Goal: Task Accomplishment & Management: Use online tool/utility

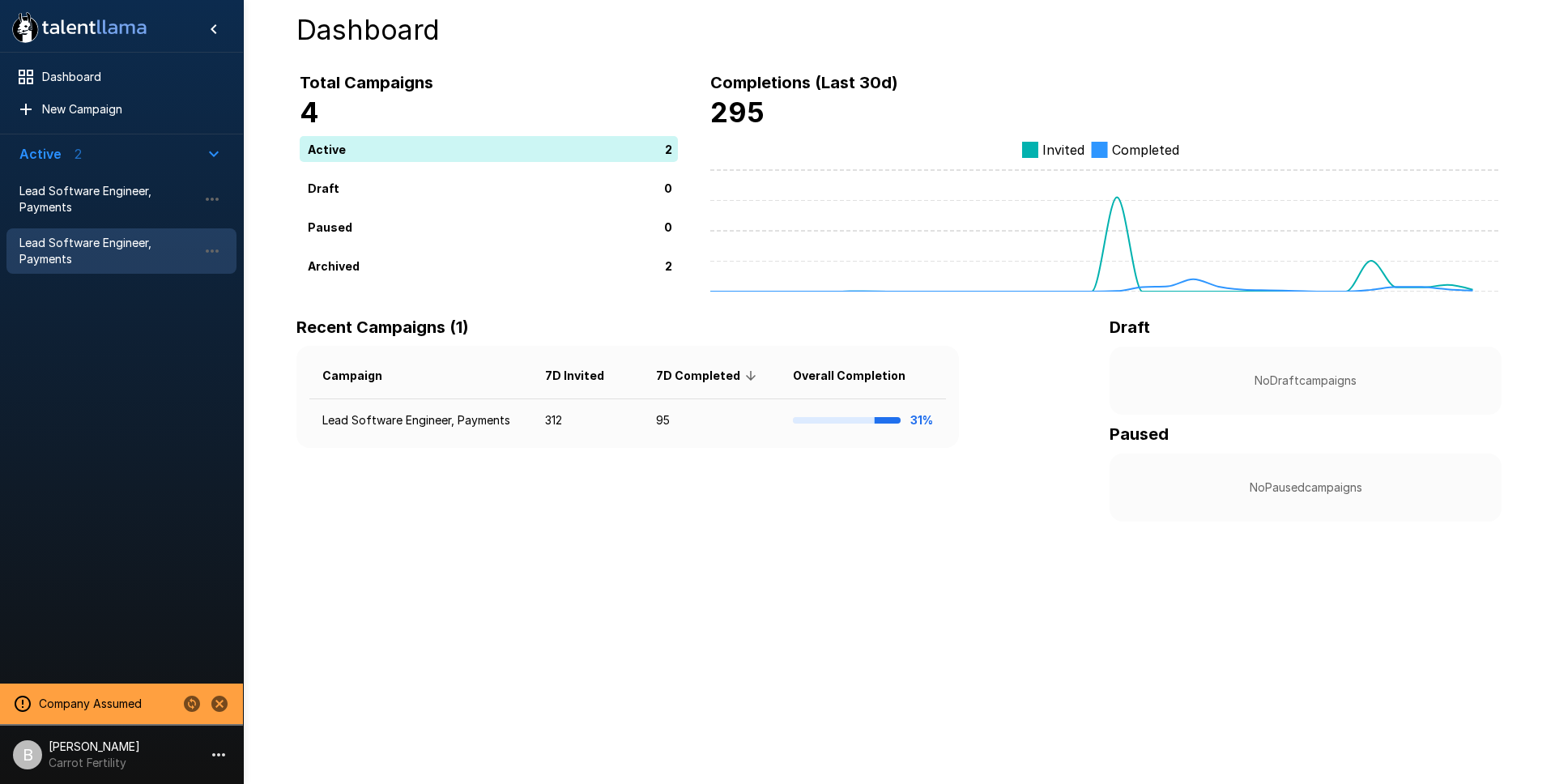
click at [77, 251] on span "Lead Software Engineer, Payments" at bounding box center [108, 251] width 178 height 33
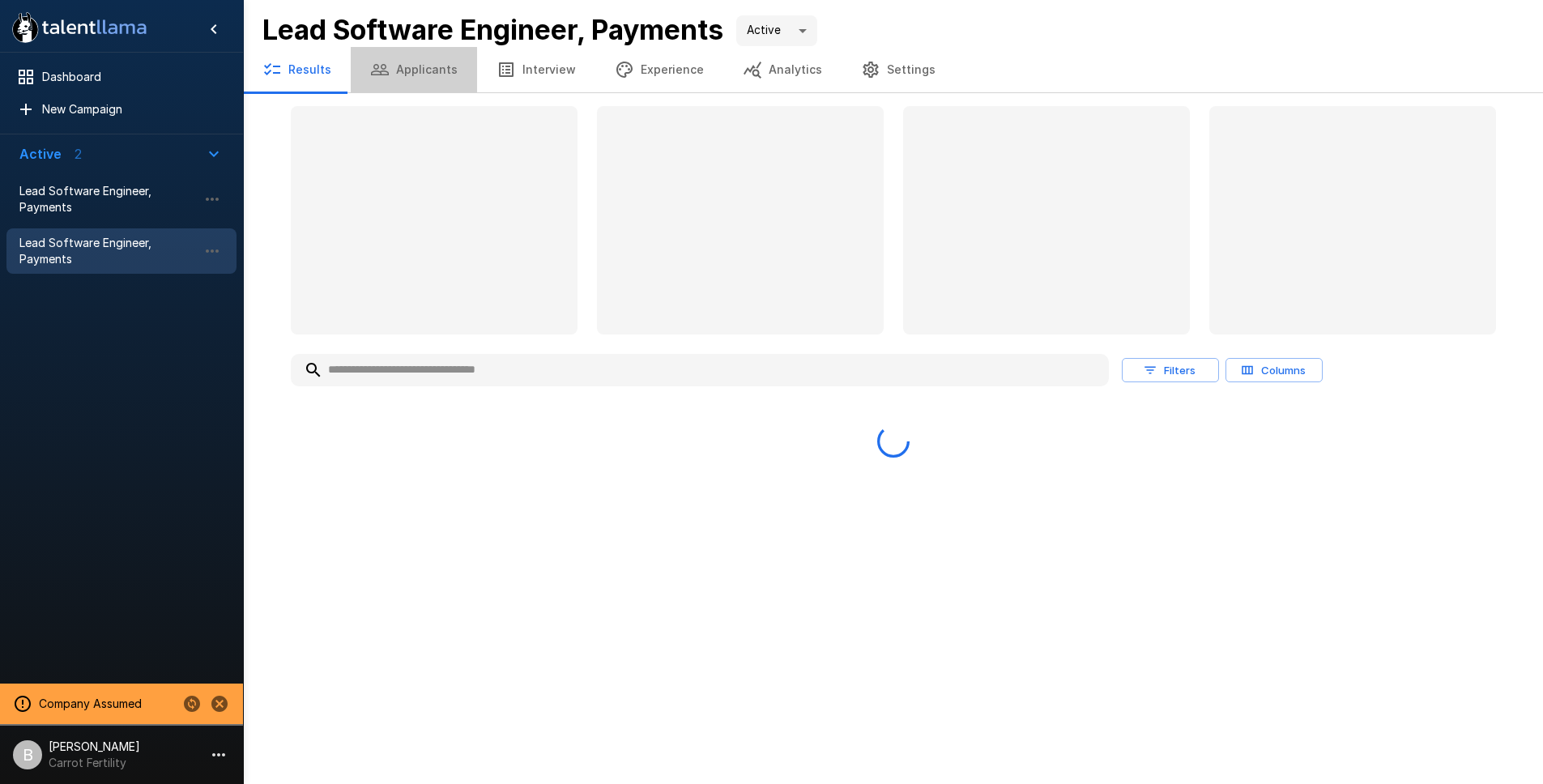
click at [434, 73] on button "Applicants" at bounding box center [413, 70] width 126 height 46
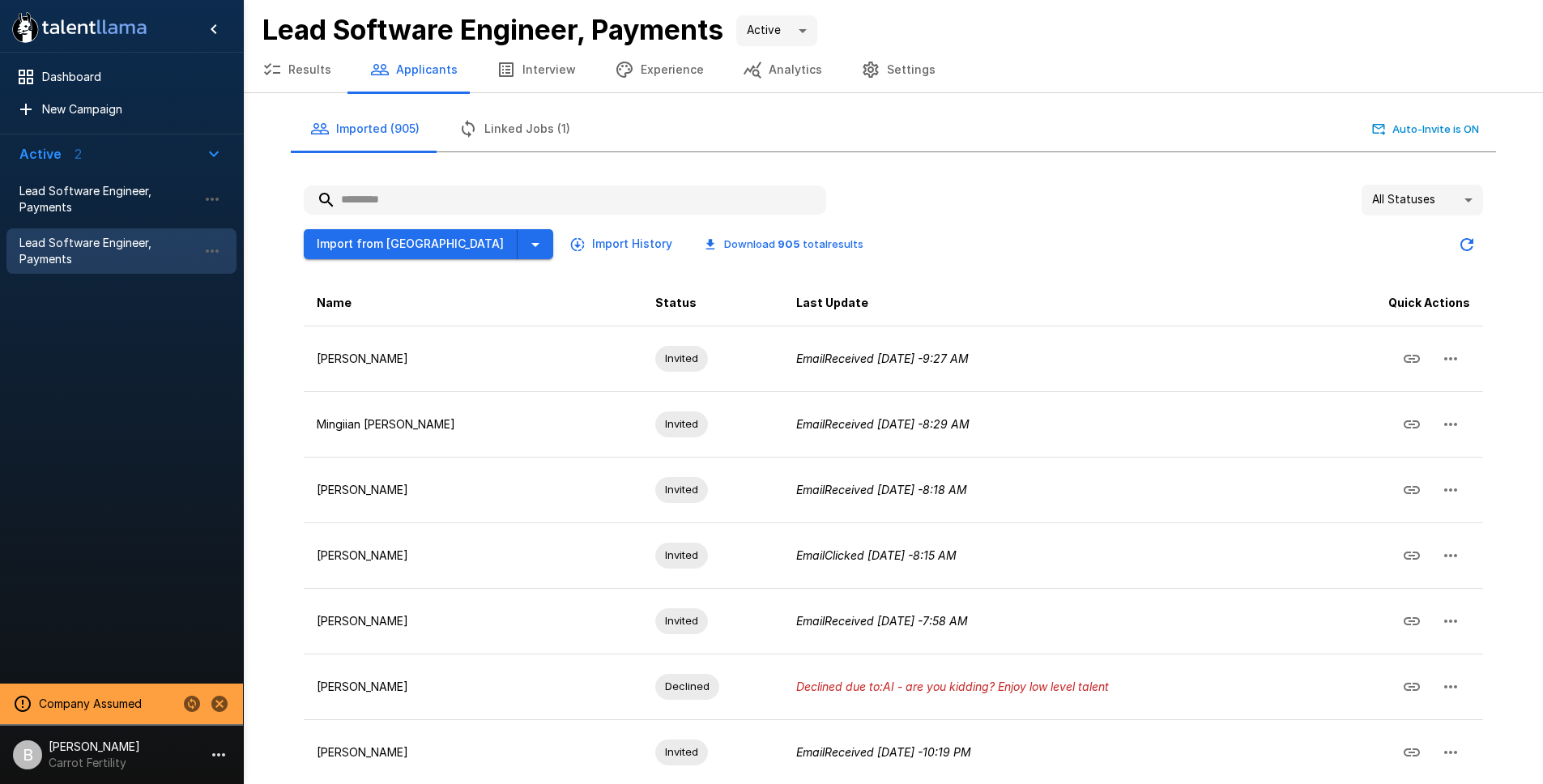
click at [445, 209] on input "text" at bounding box center [565, 200] width 522 height 29
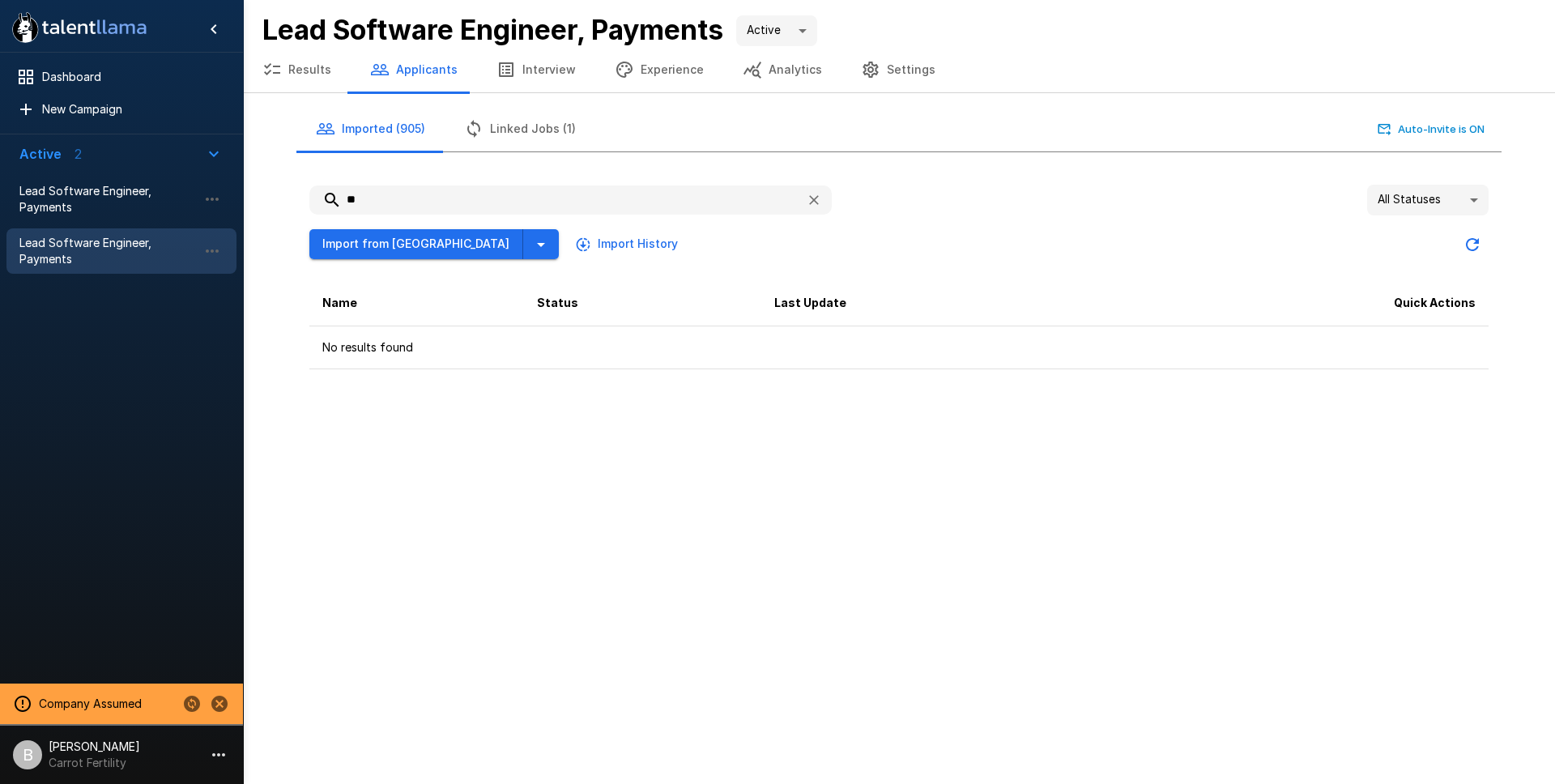
type input "*"
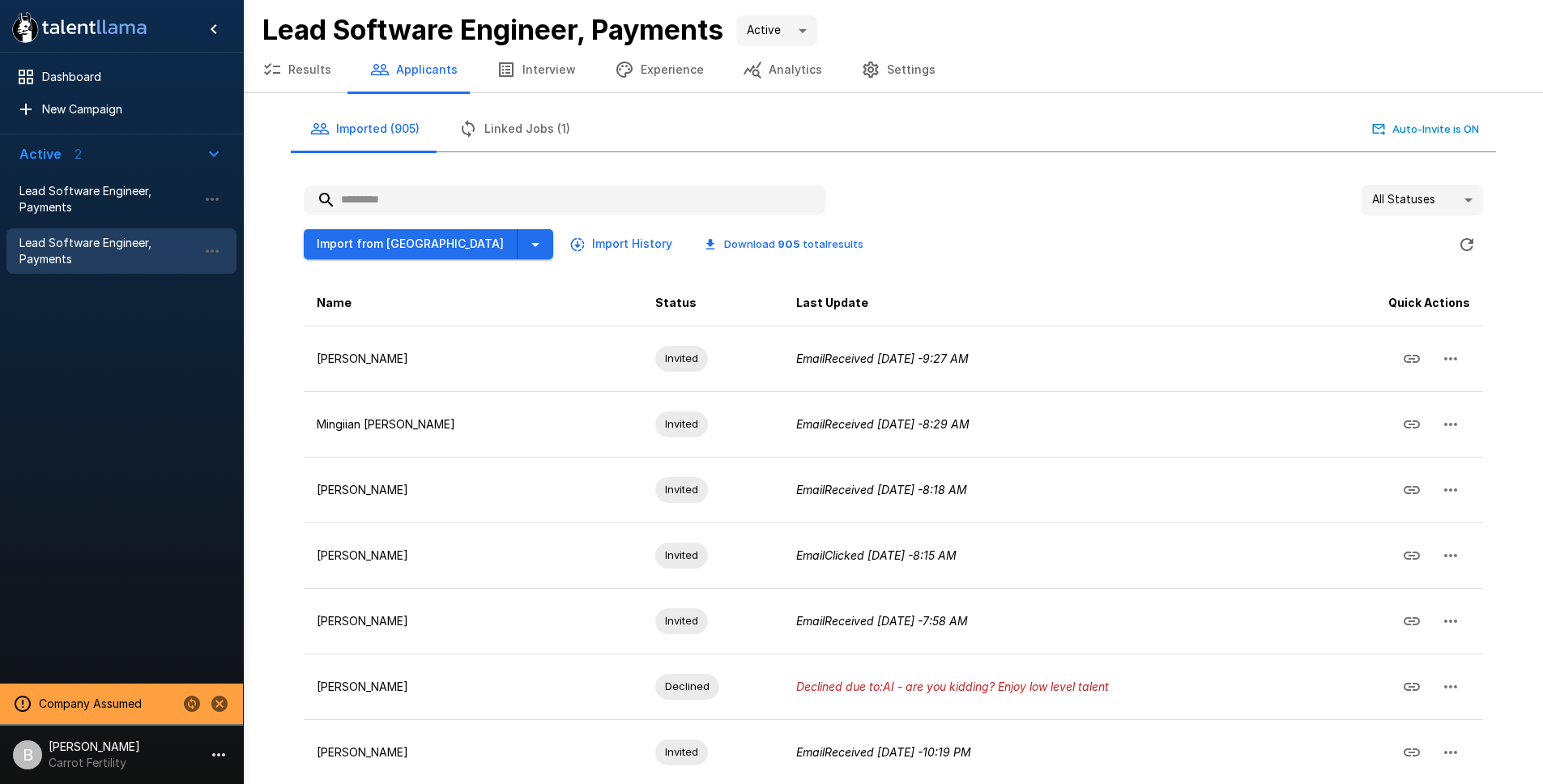
paste input "**********"
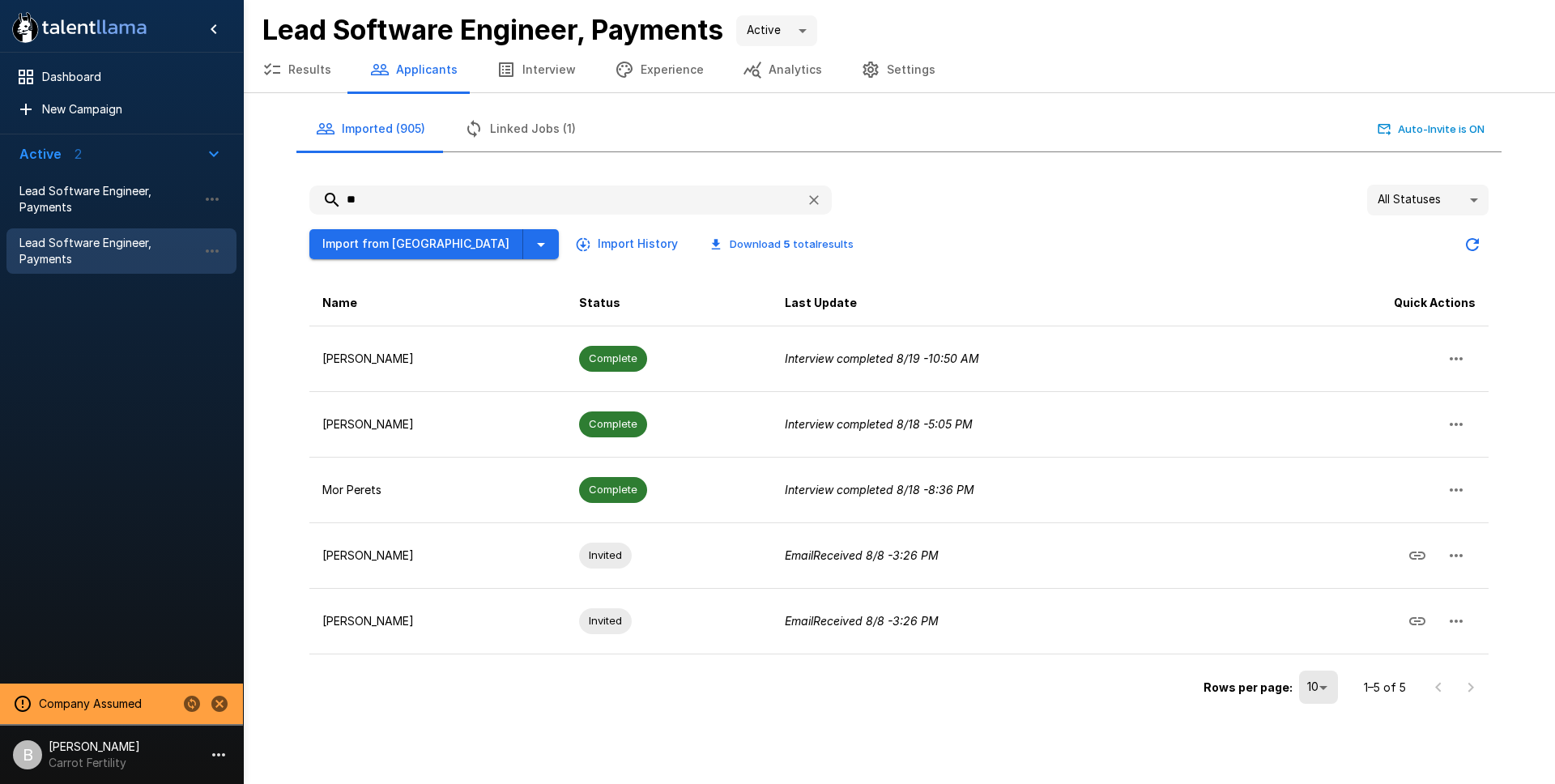
type input "*"
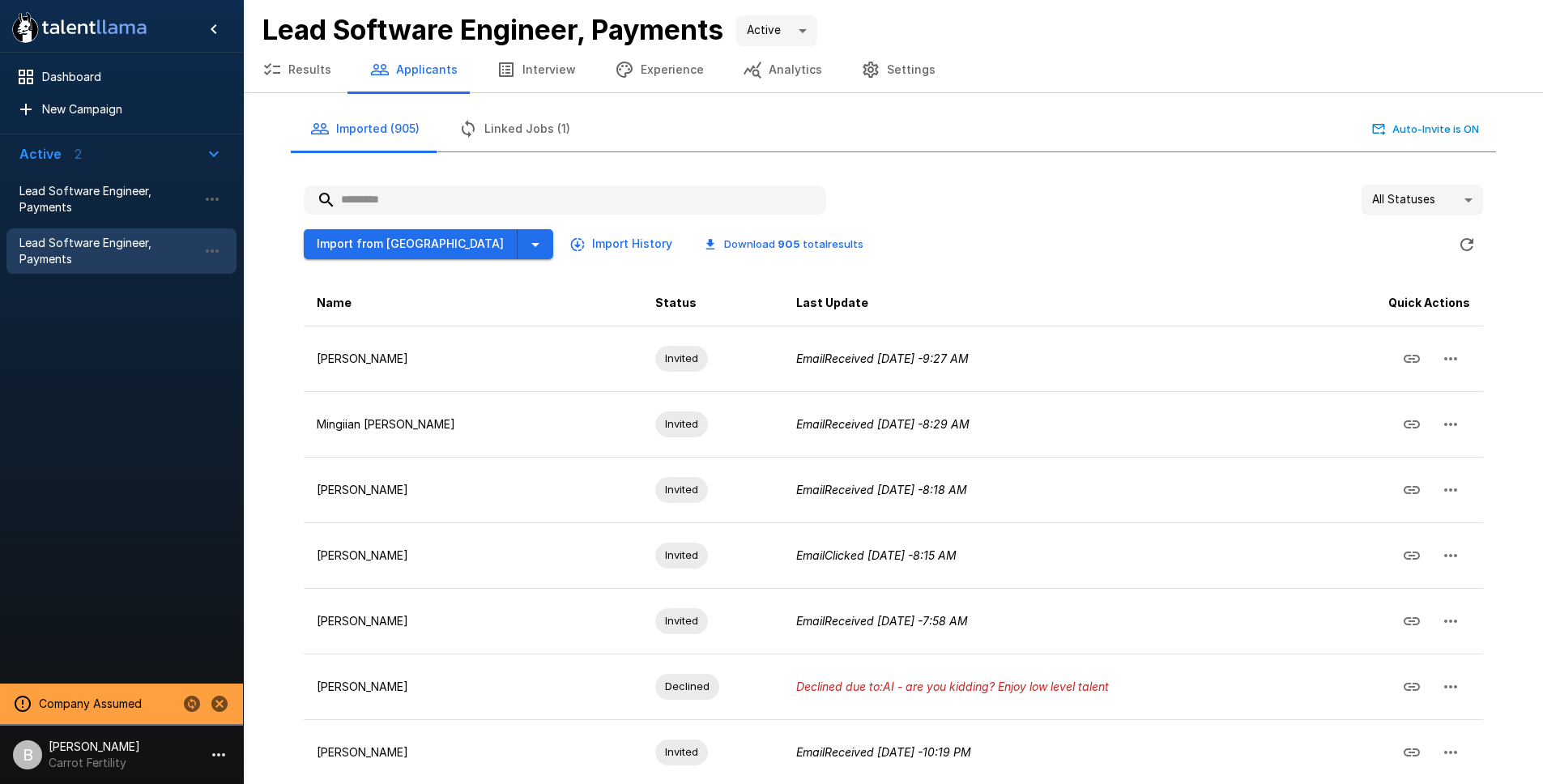
type input "*"
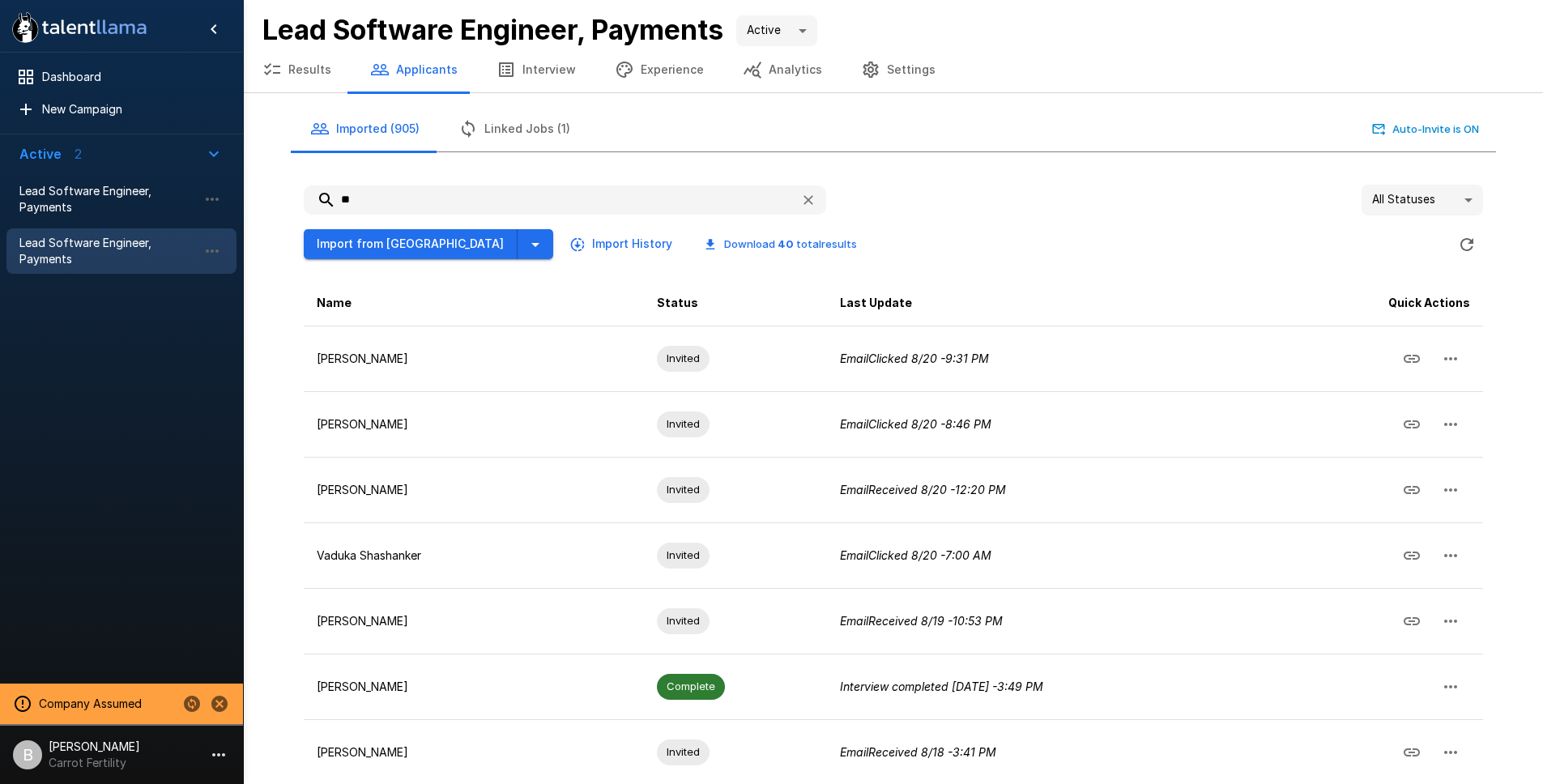
type input "*"
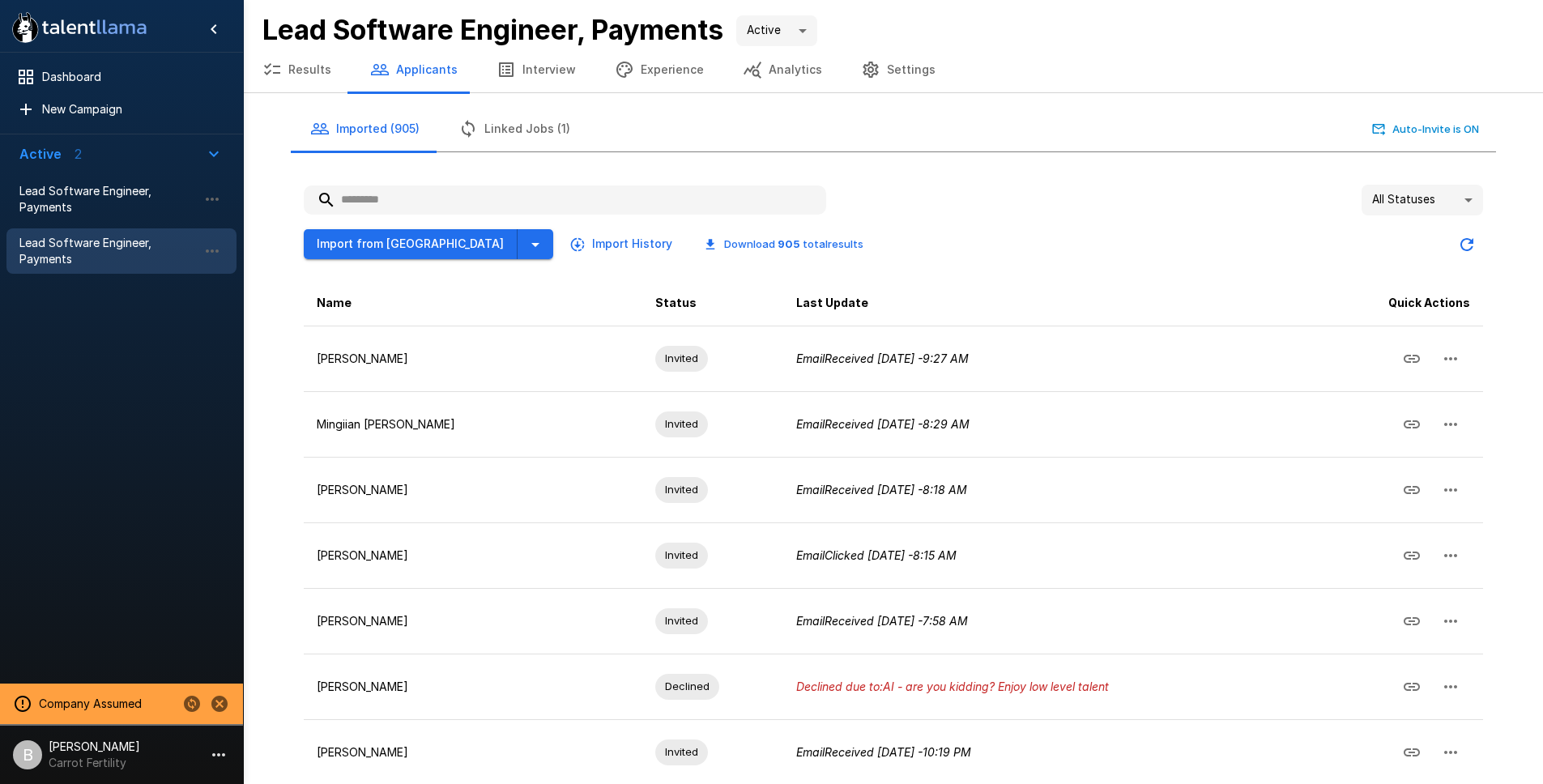
click at [387, 208] on input "text" at bounding box center [565, 200] width 522 height 29
paste input "******"
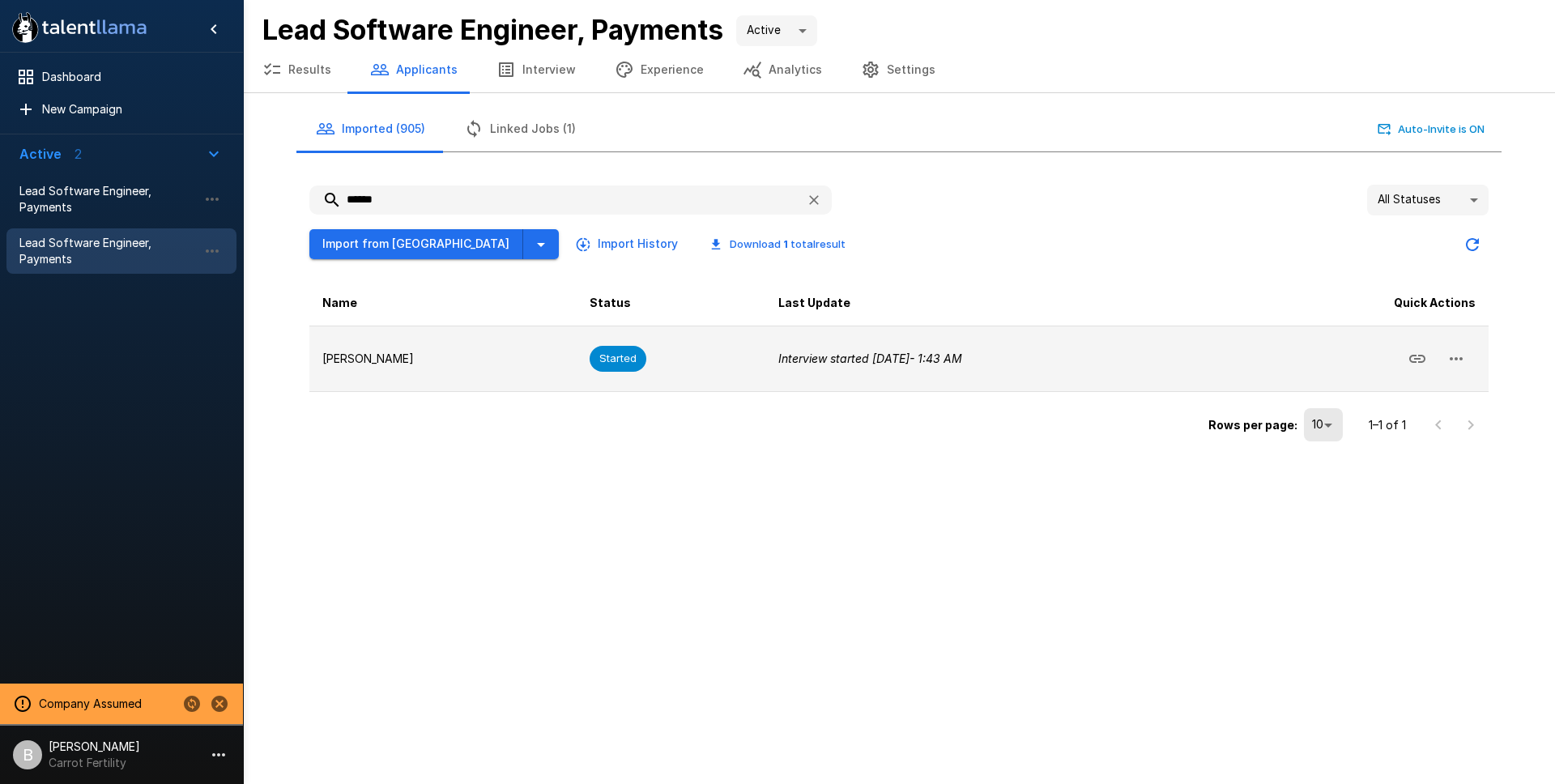
type input "******"
click at [425, 350] on p "Marhaf Chamie" at bounding box center [443, 359] width 241 height 16
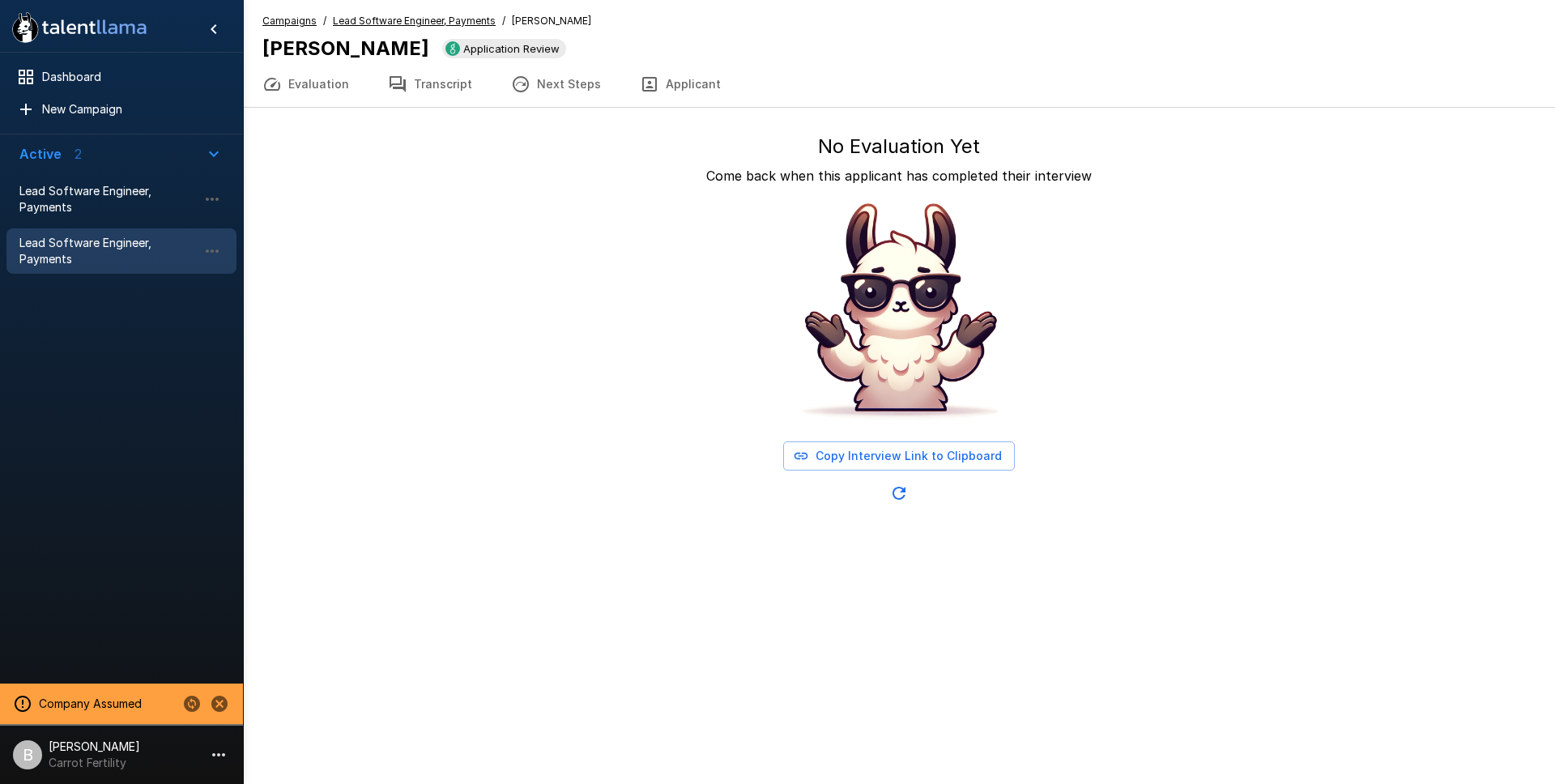
click at [440, 86] on button "Transcript" at bounding box center [429, 85] width 123 height 46
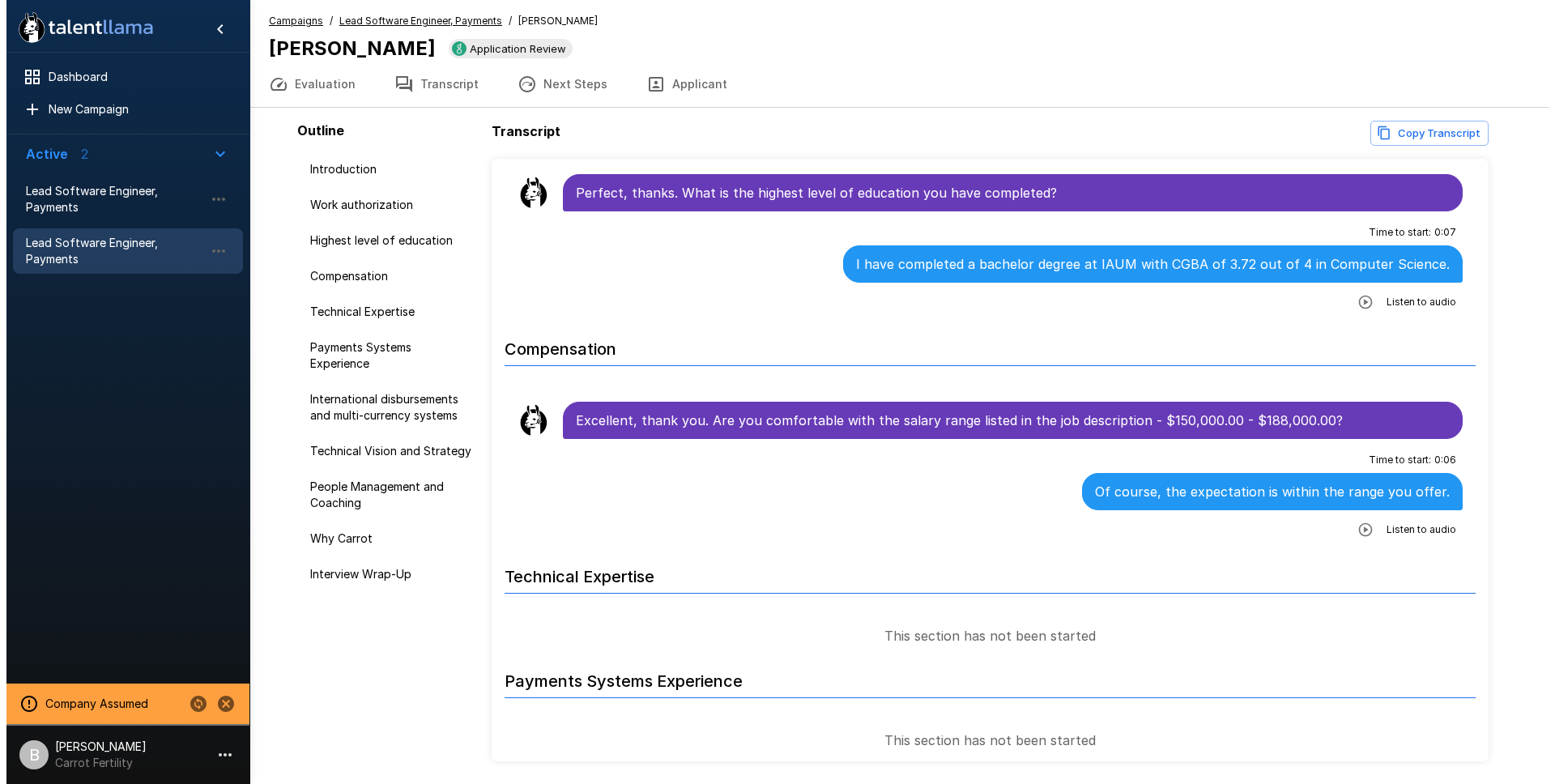
scroll to position [901, 0]
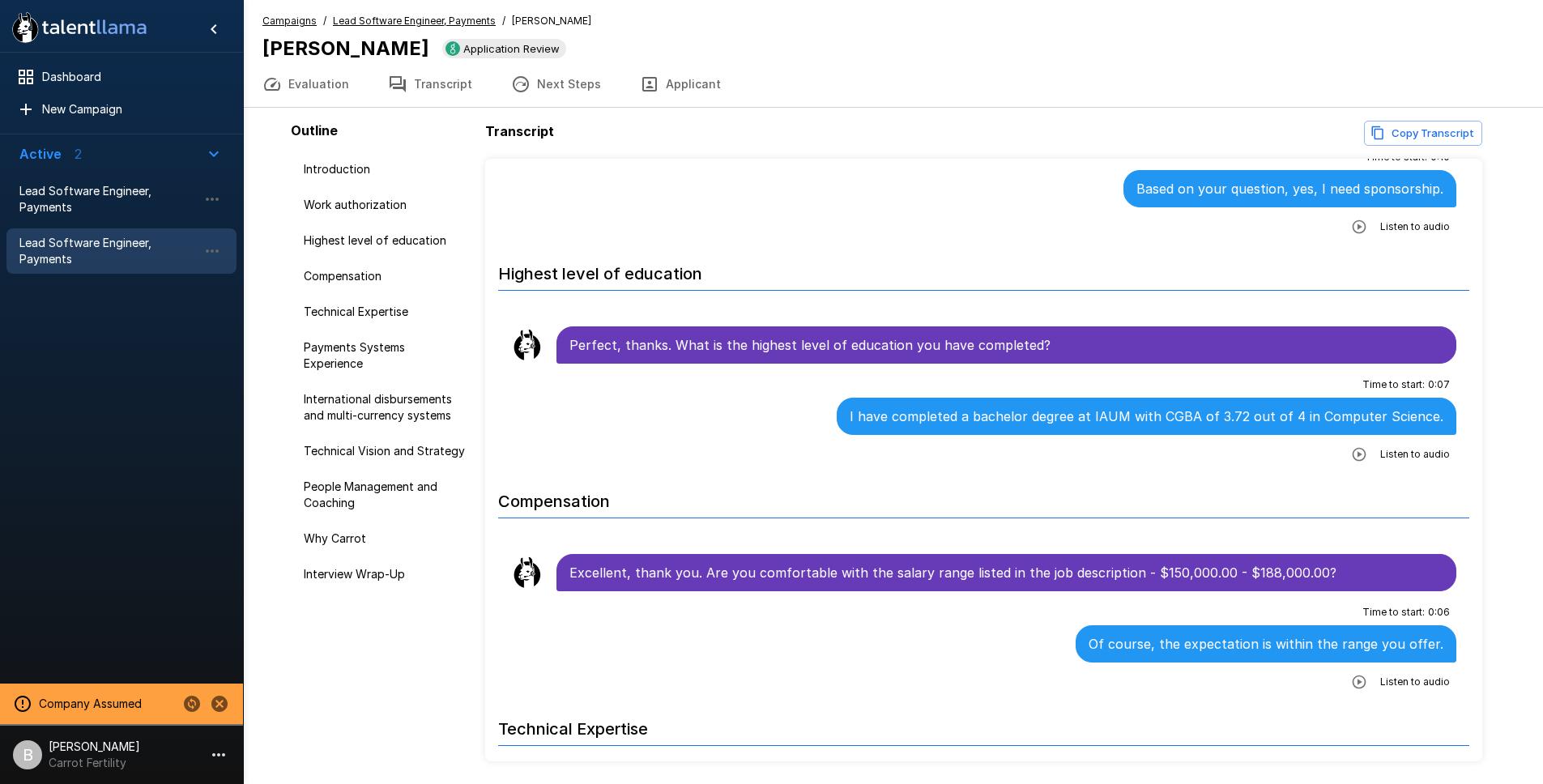
click at [462, 23] on u "Lead Software Engineer, Payments" at bounding box center [414, 20] width 163 height 12
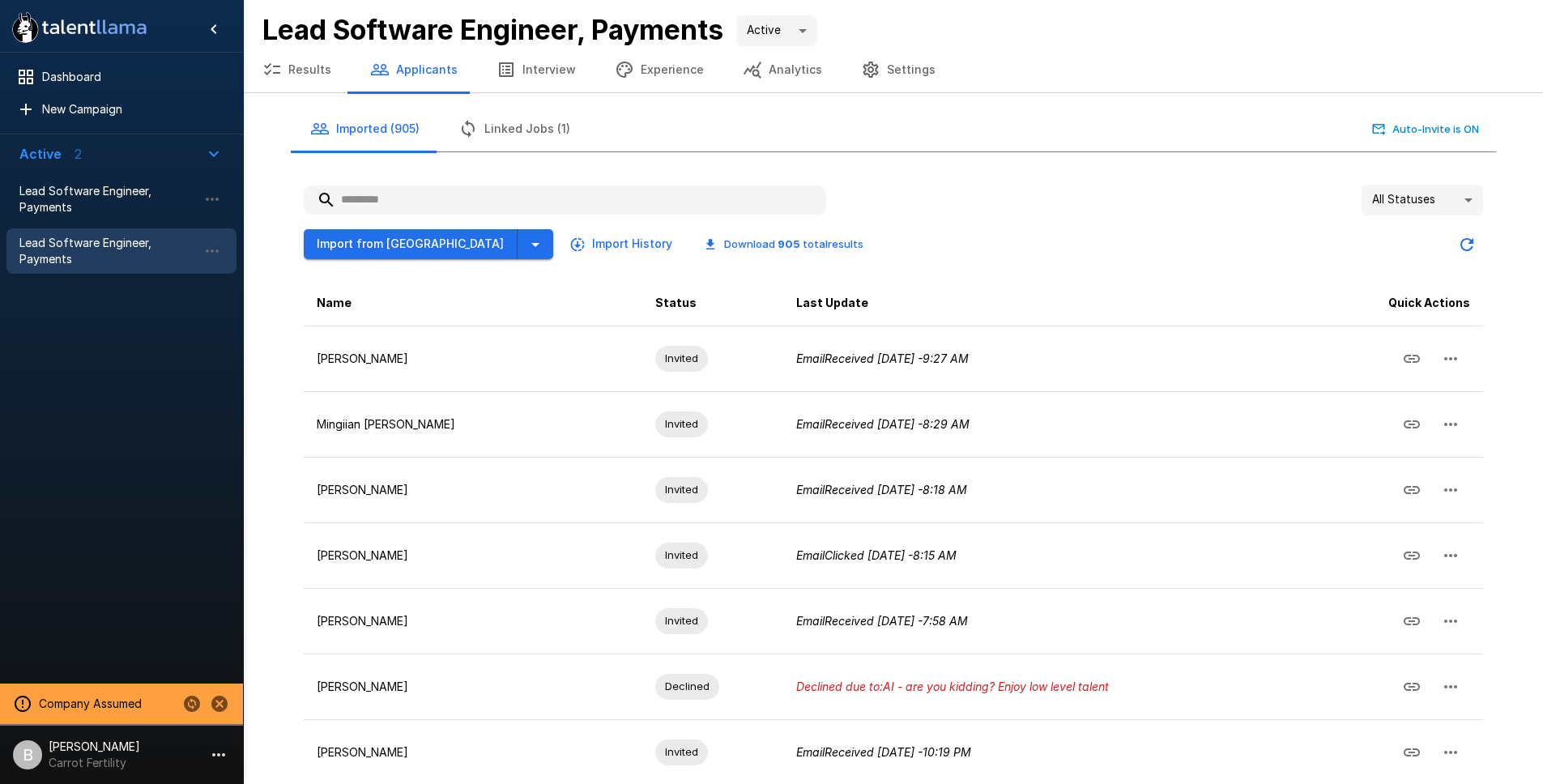
click at [402, 196] on input "text" at bounding box center [565, 200] width 522 height 29
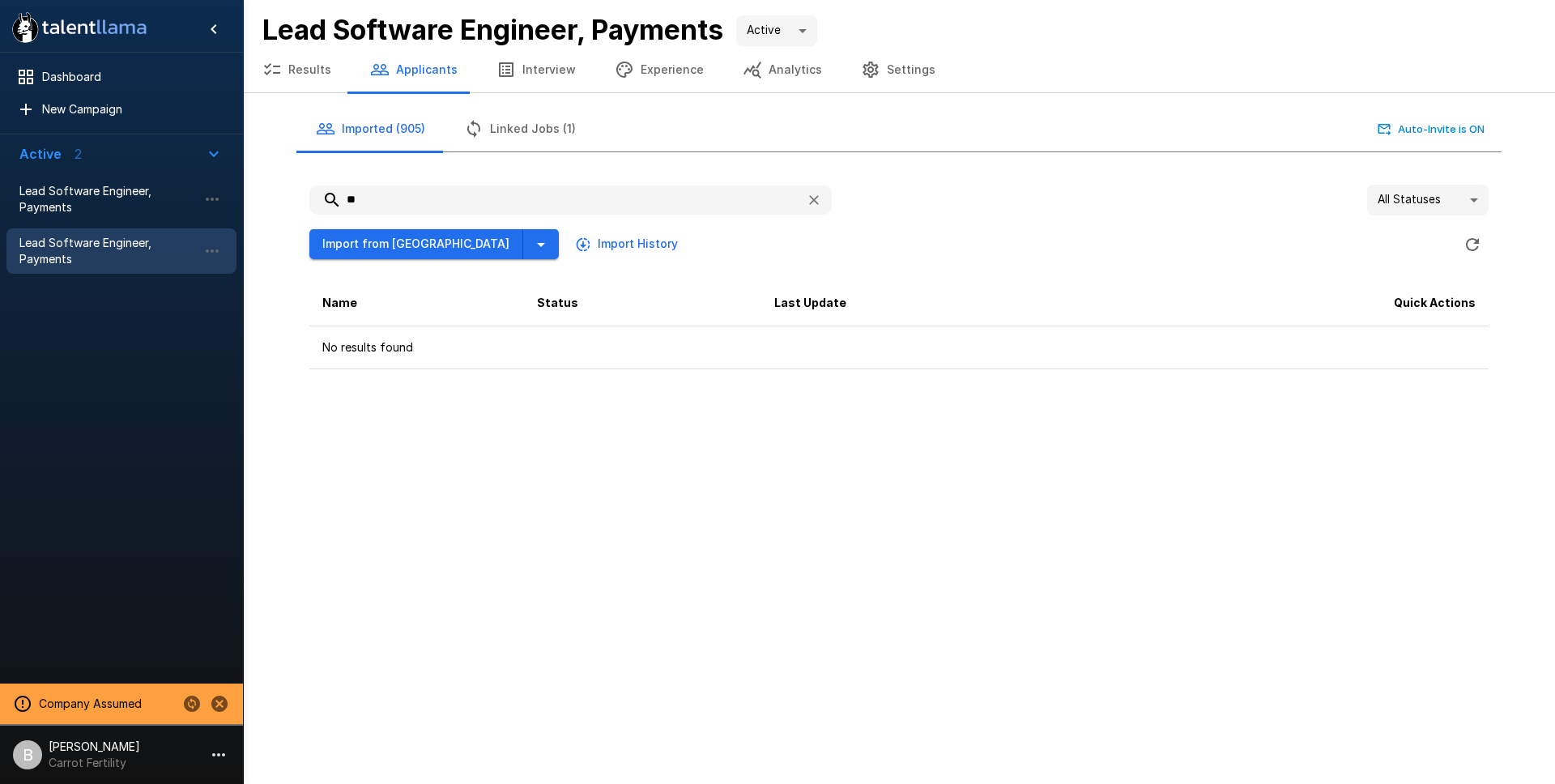
type input "*"
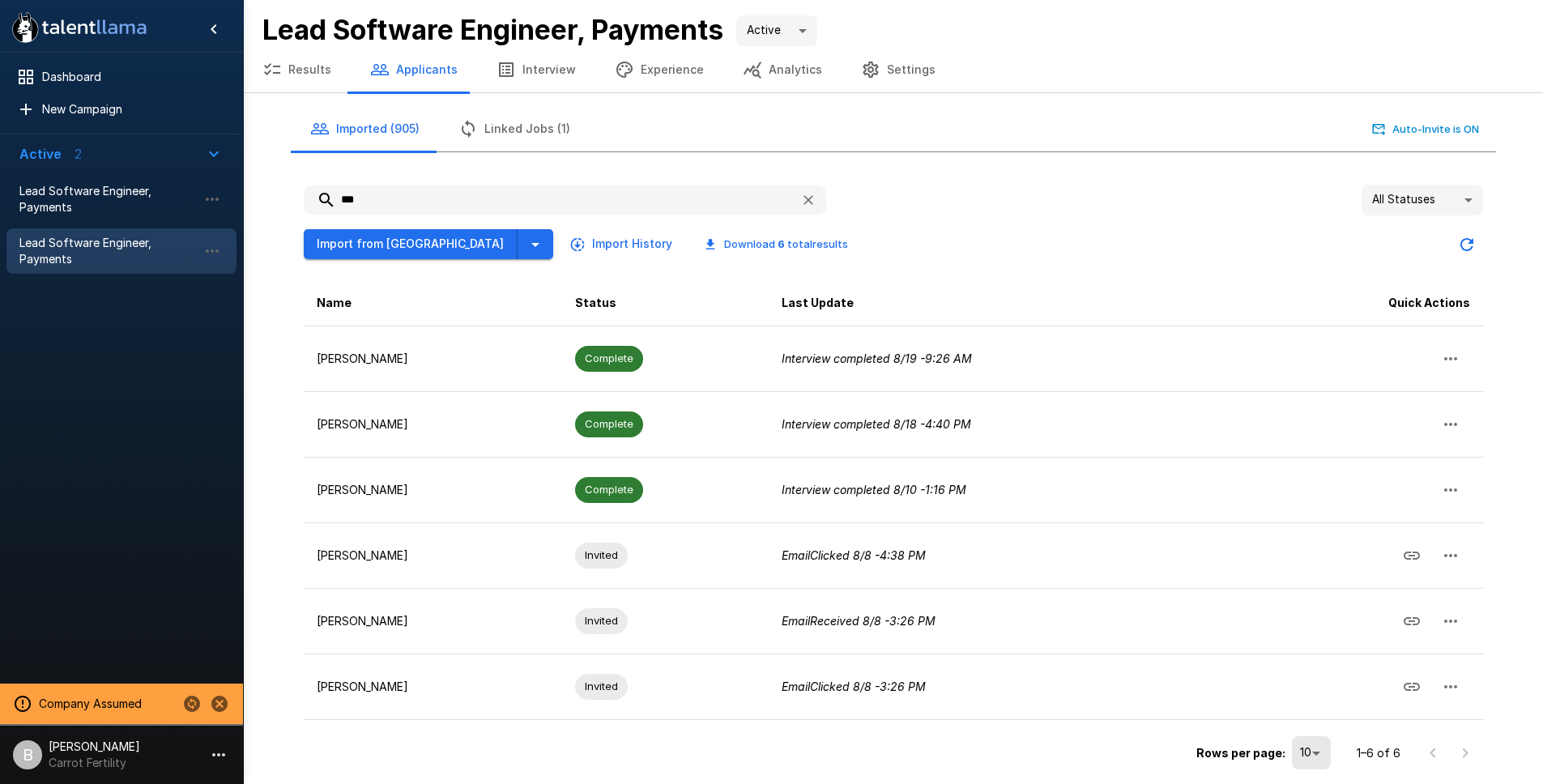
click at [410, 199] on input "***" at bounding box center [545, 200] width 483 height 29
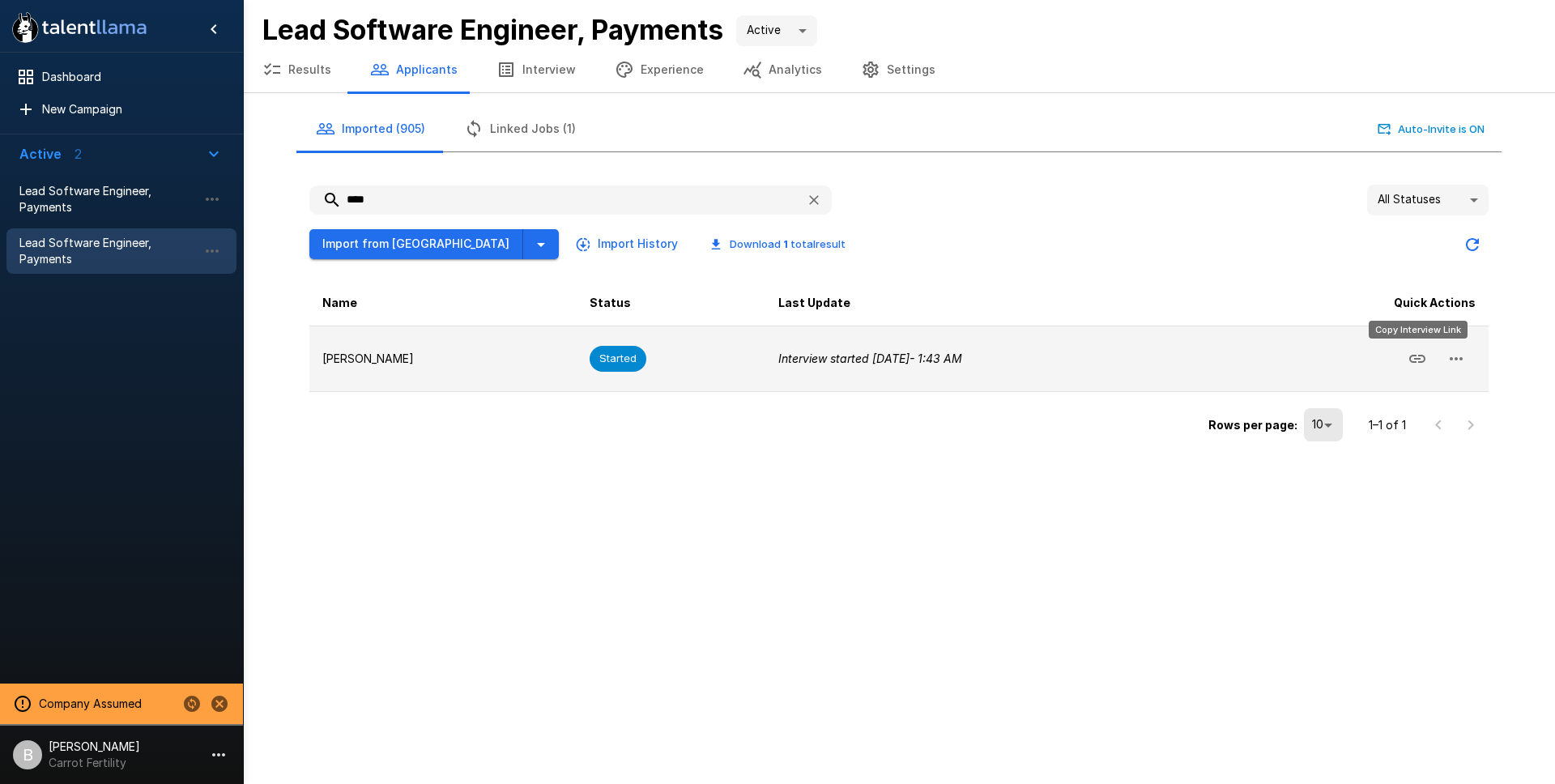
type input "****"
click at [1421, 355] on icon "Copy Interview Link" at bounding box center [1417, 359] width 20 height 20
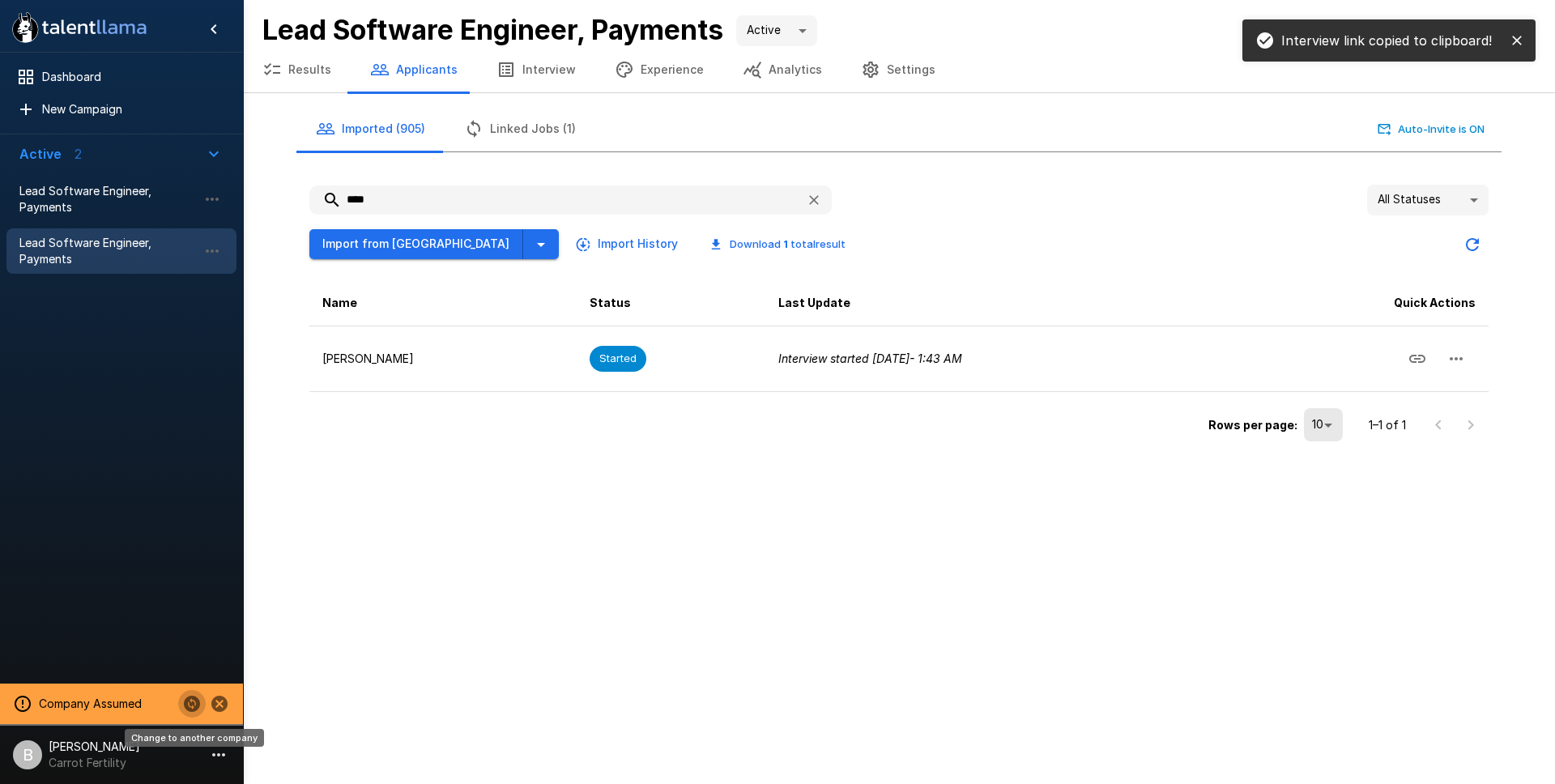
click at [191, 703] on icon "Change to another company" at bounding box center [192, 704] width 16 height 16
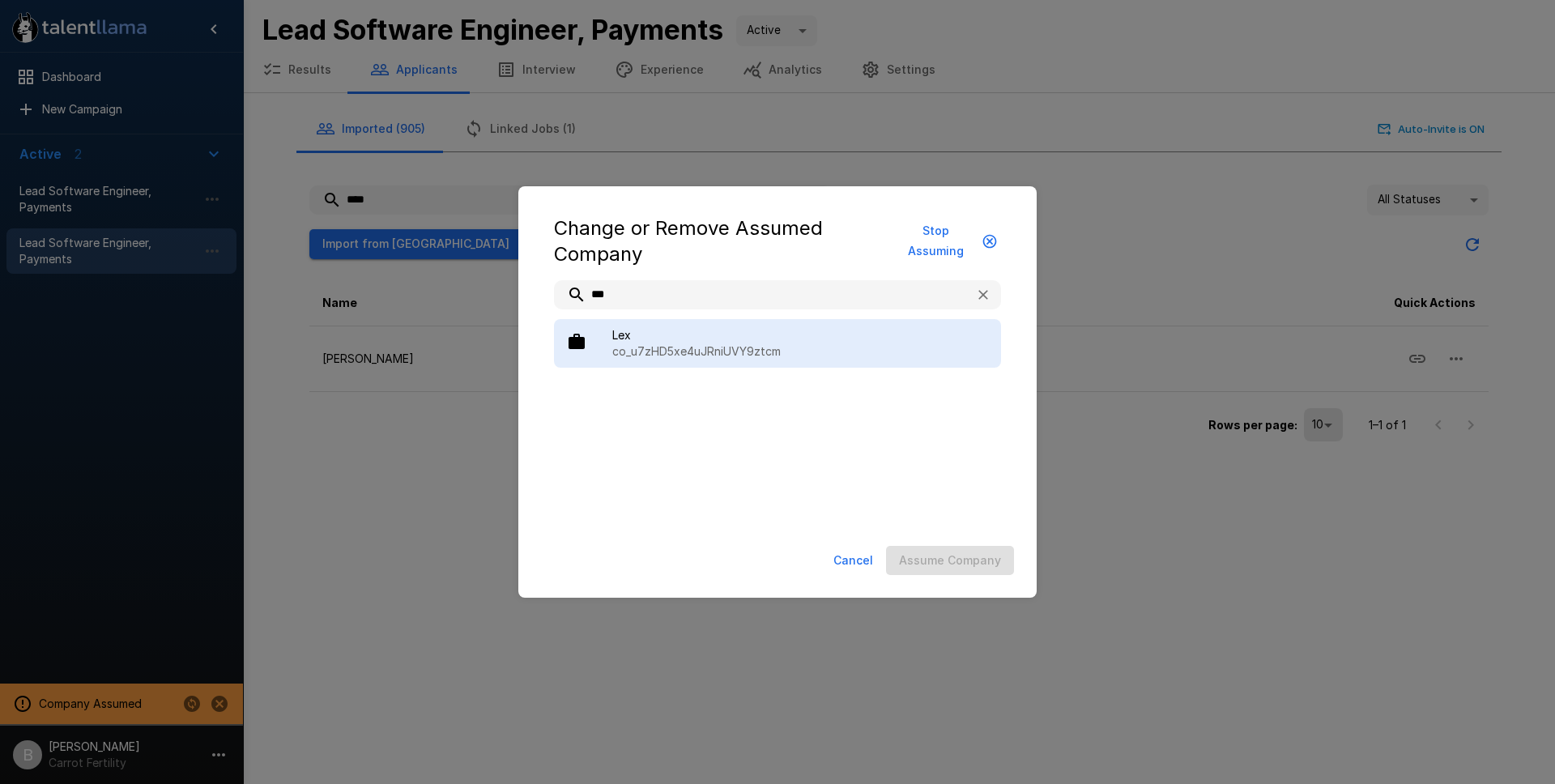
type input "***"
click at [708, 343] on p "co_u7zHD5xe4uJRniUVY9ztcm" at bounding box center [800, 351] width 376 height 16
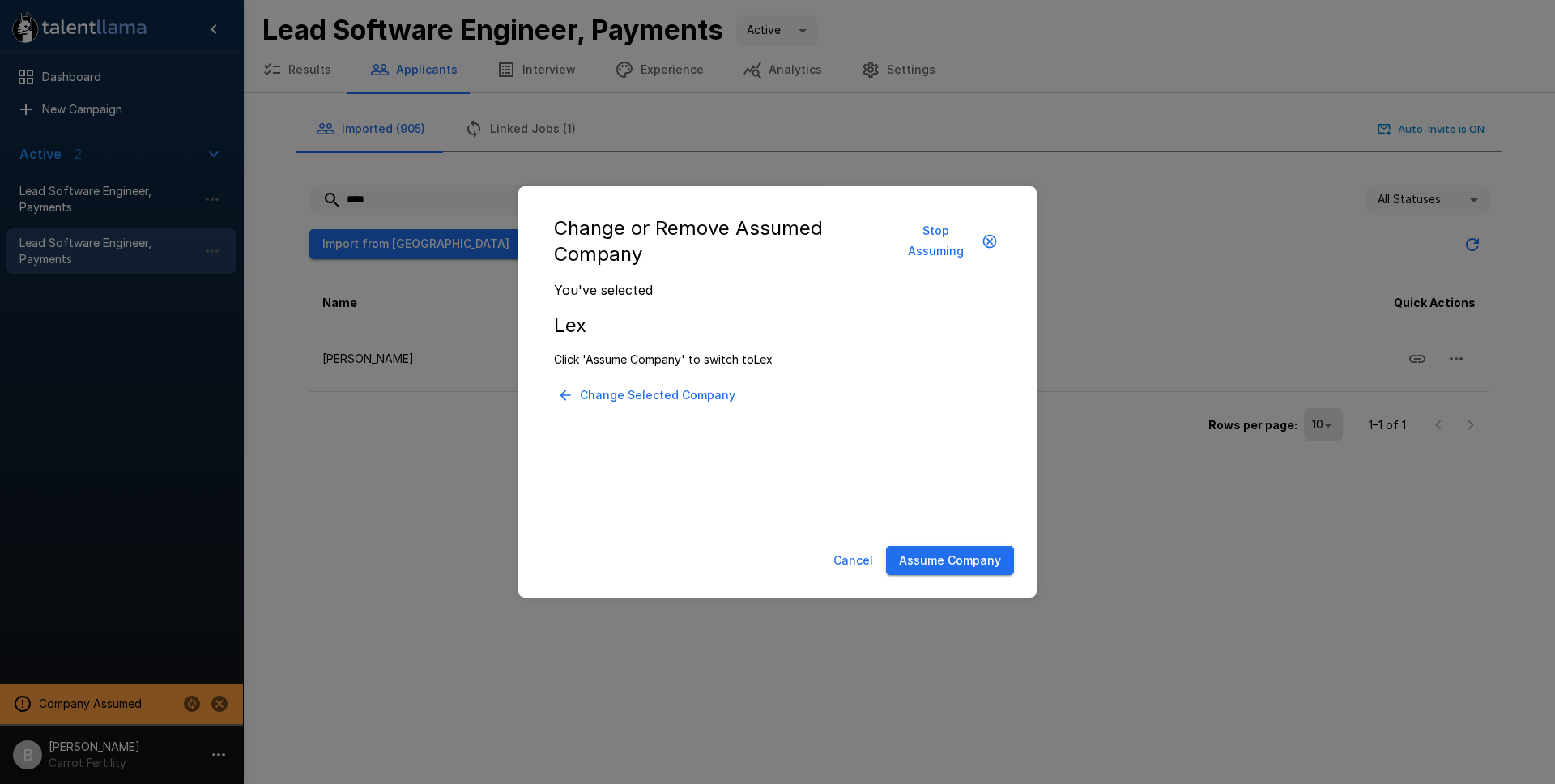
click at [939, 559] on button "Assume Company" at bounding box center [949, 561] width 128 height 30
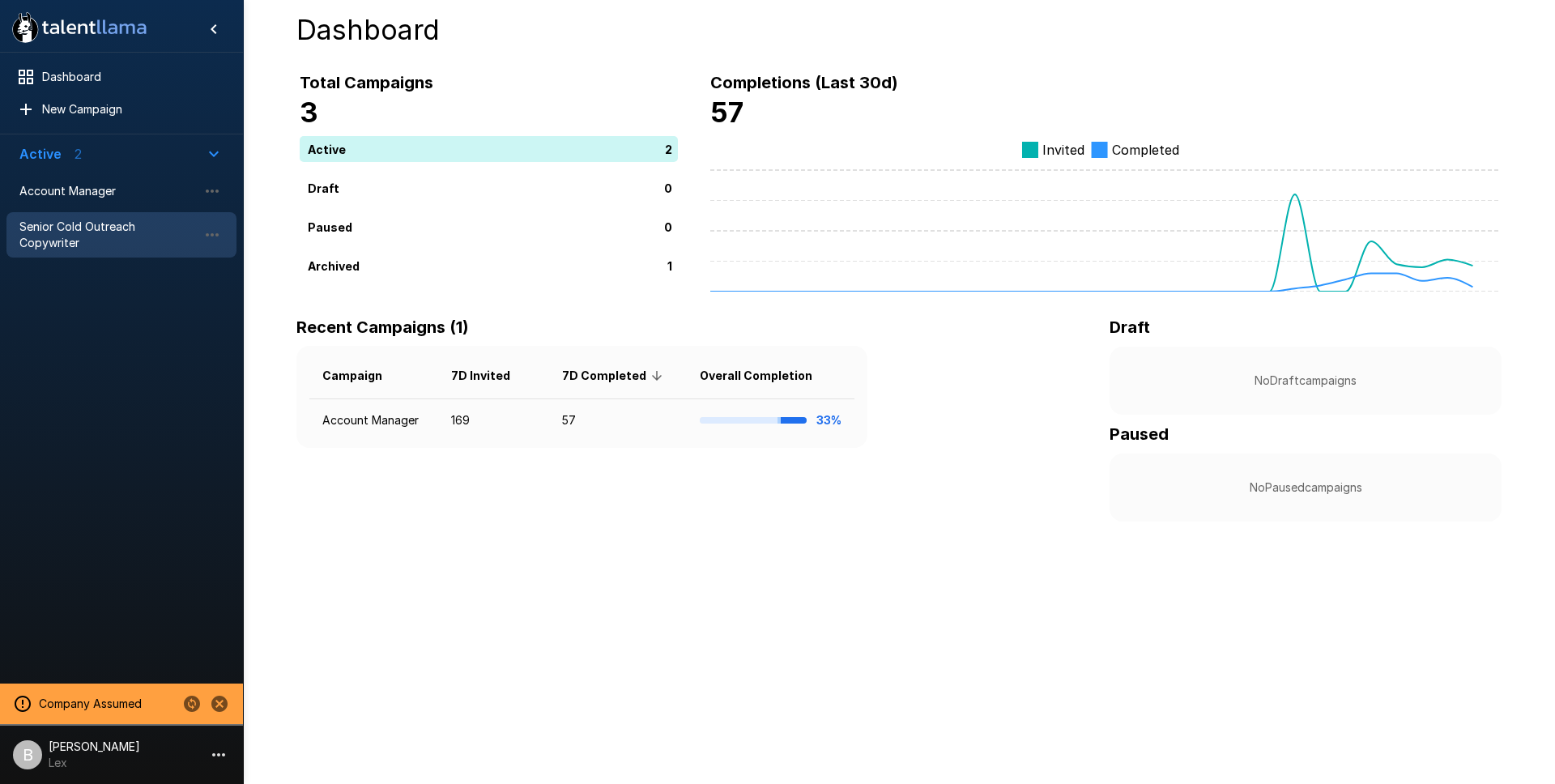
click at [67, 224] on span "Senior Cold Outreach Copywriter" at bounding box center [108, 235] width 178 height 33
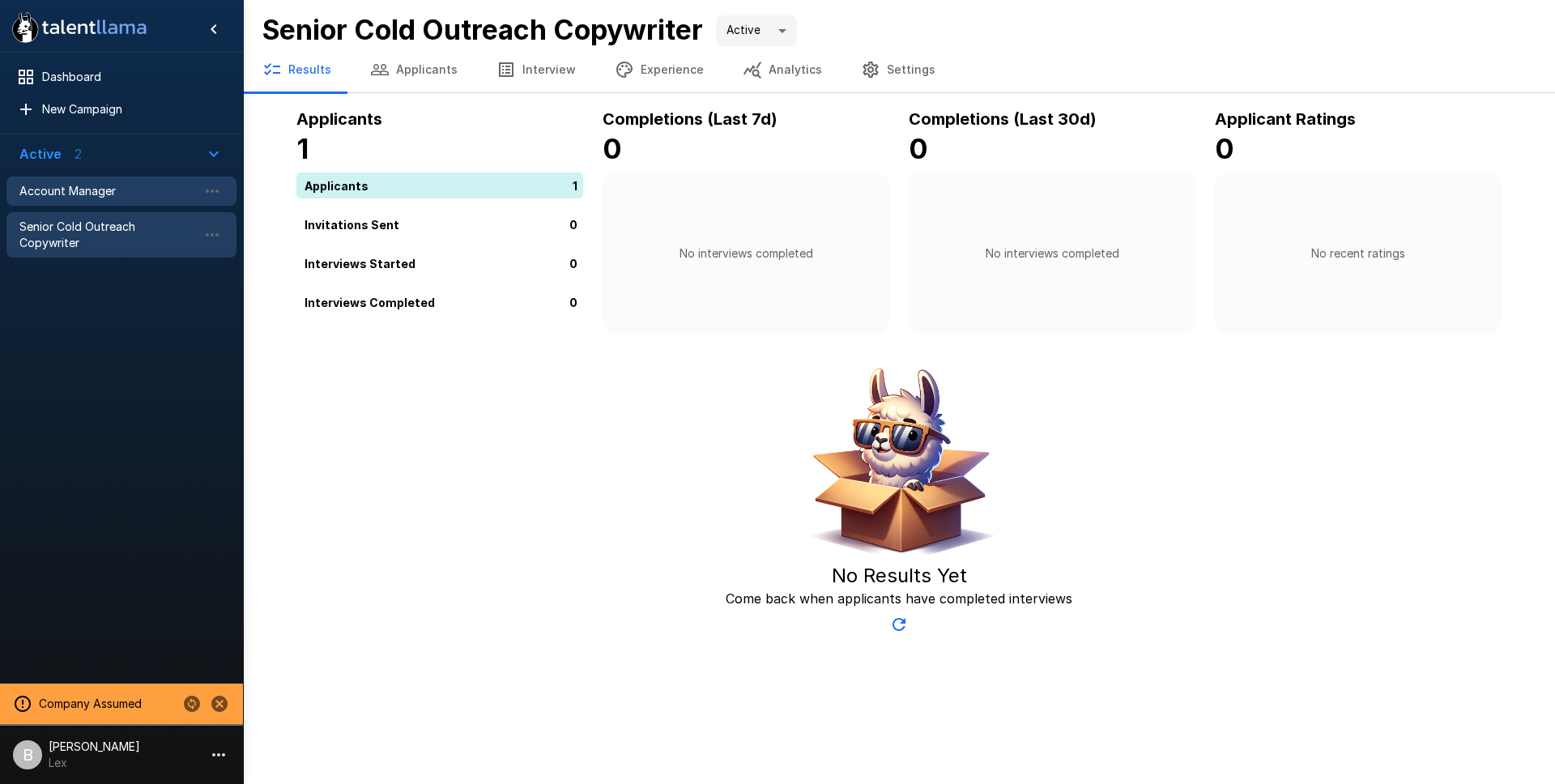
click at [80, 191] on span "Account Manager" at bounding box center [108, 192] width 178 height 16
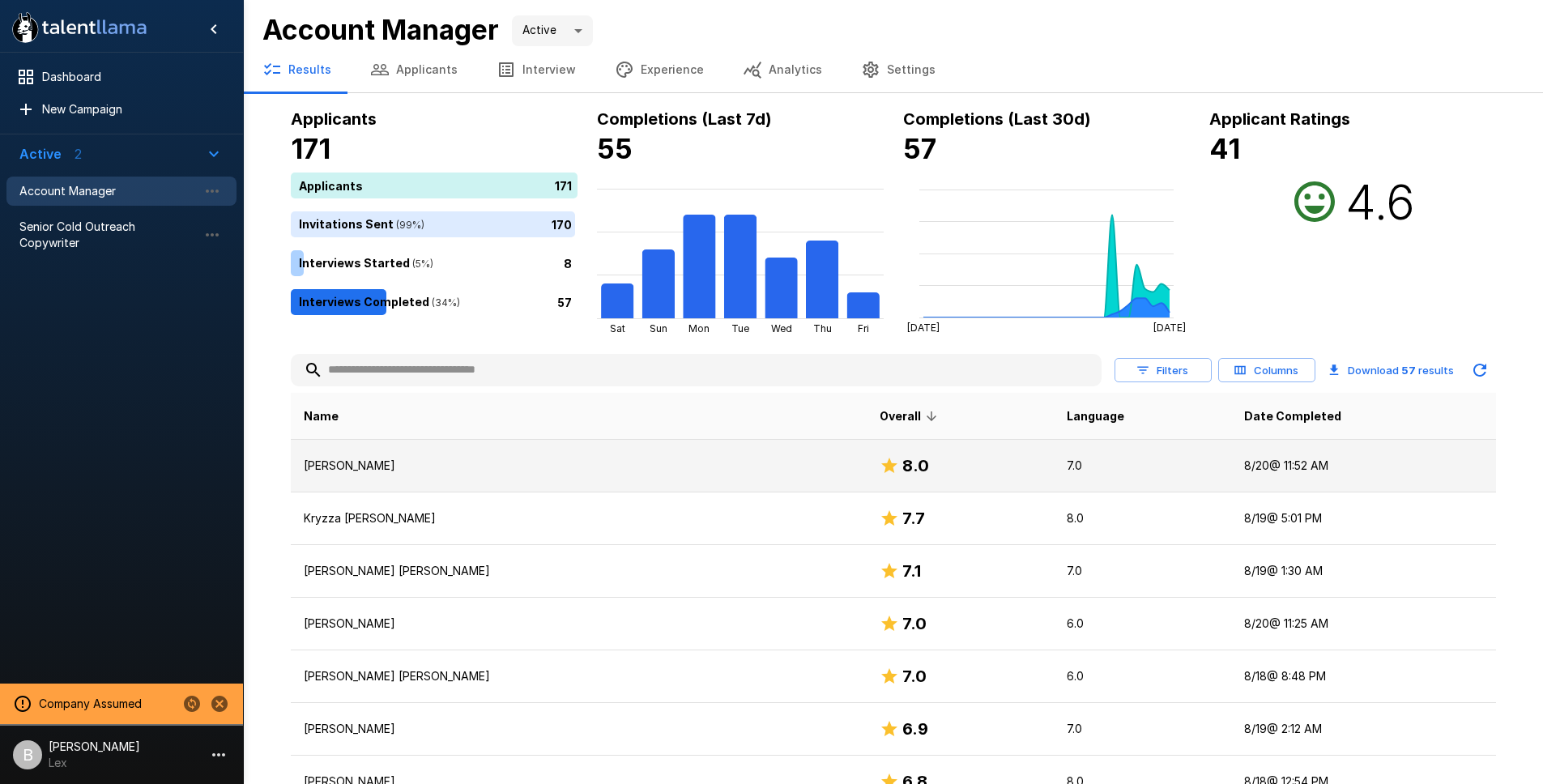
click at [370, 472] on p "Godfrey Labindao" at bounding box center [579, 465] width 550 height 16
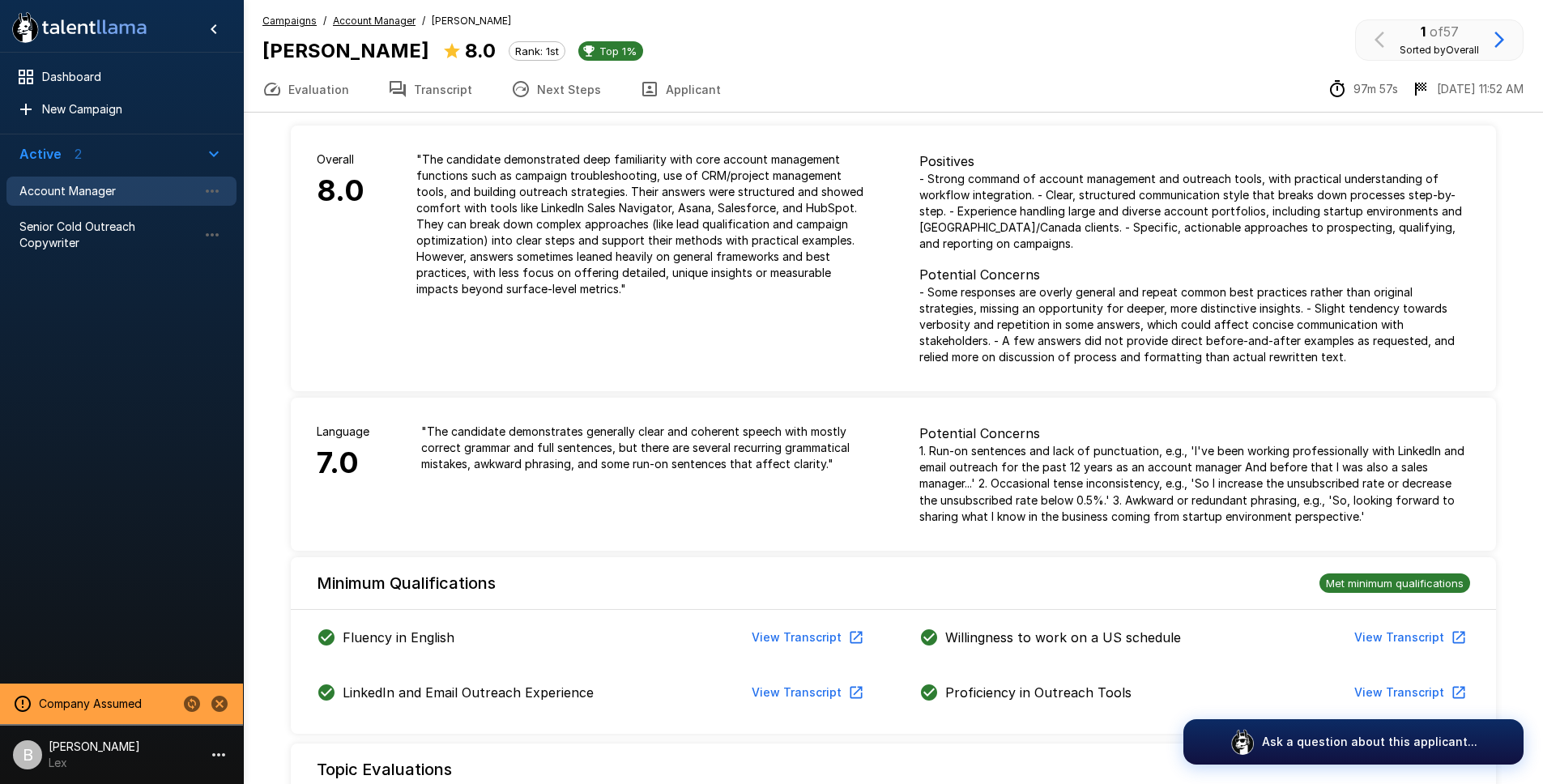
click at [437, 83] on button "Transcript" at bounding box center [430, 89] width 123 height 46
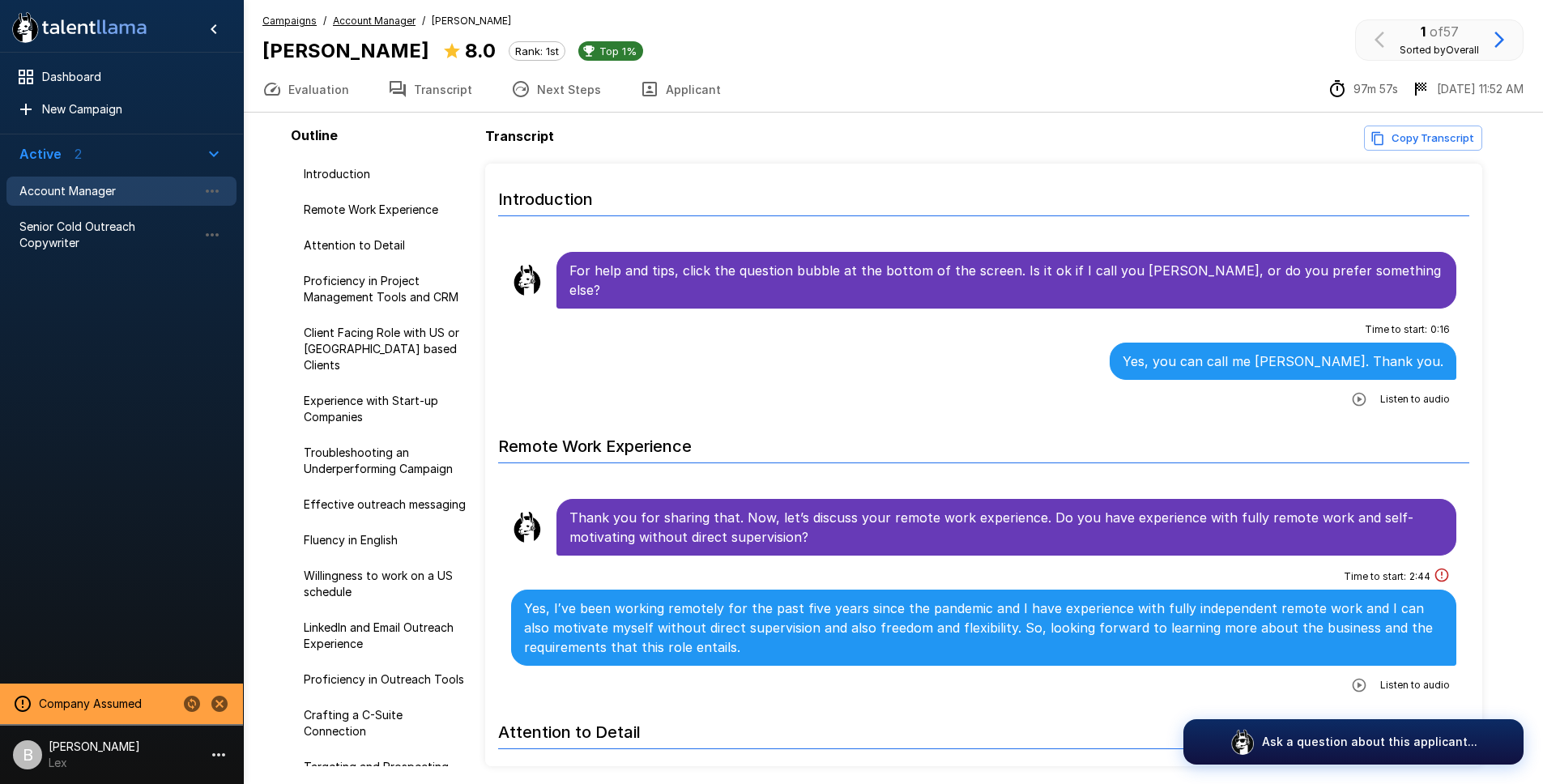
click at [388, 28] on span "Account Manager" at bounding box center [373, 21] width 82 height 16
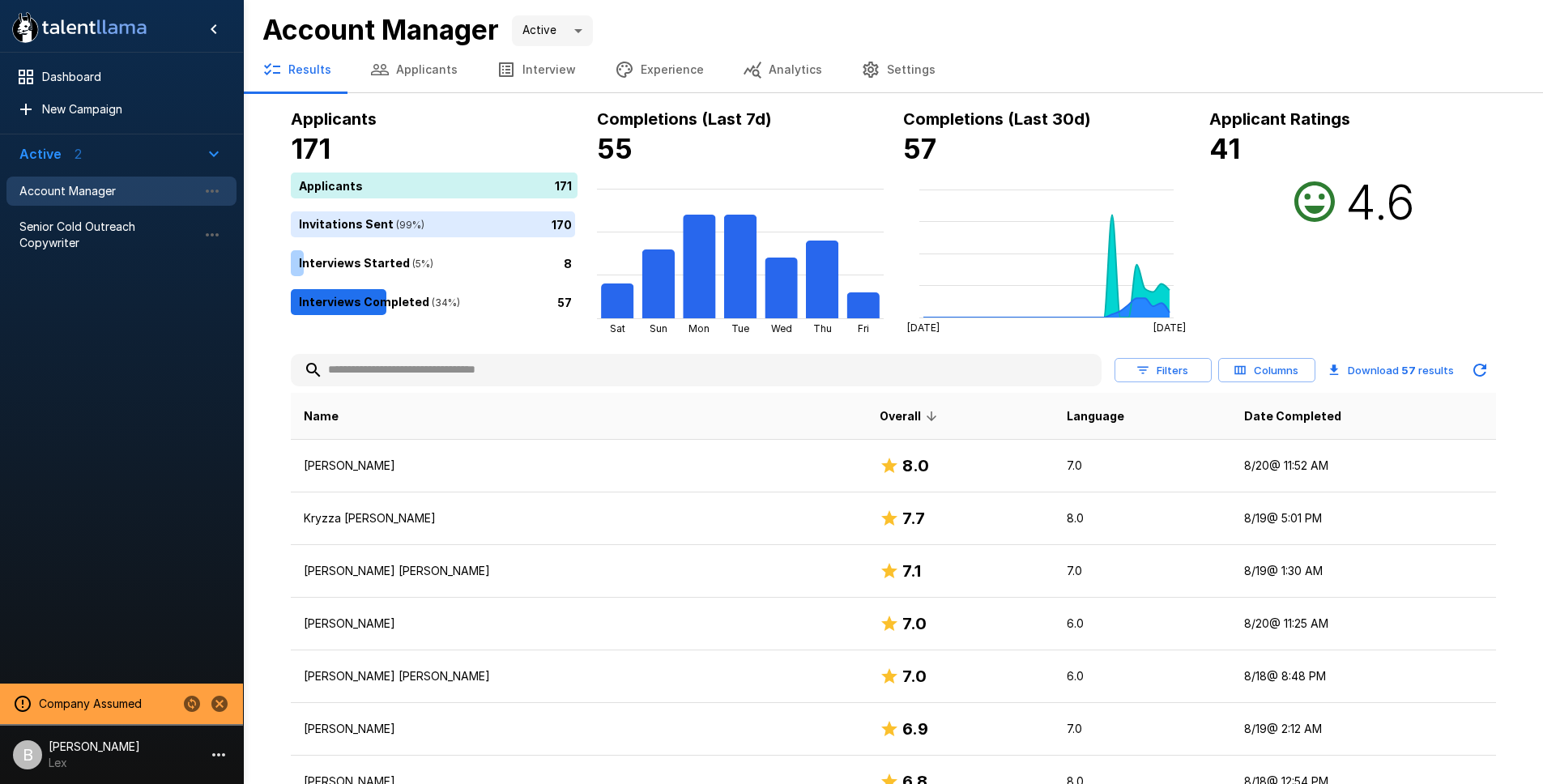
click at [1282, 368] on button "Columns" at bounding box center [1267, 370] width 97 height 25
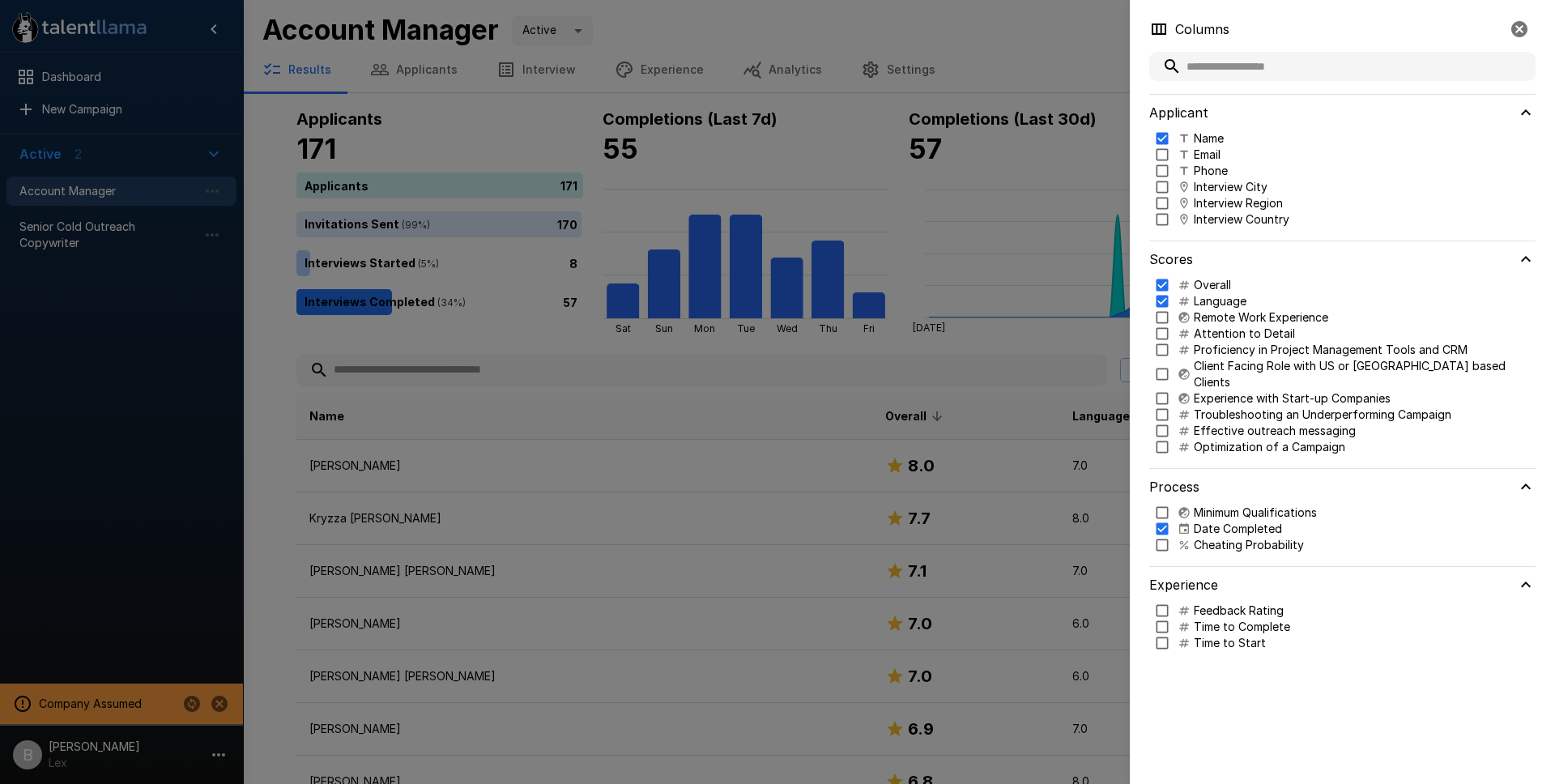
click at [1262, 537] on p "Cheating Probability" at bounding box center [1249, 545] width 110 height 16
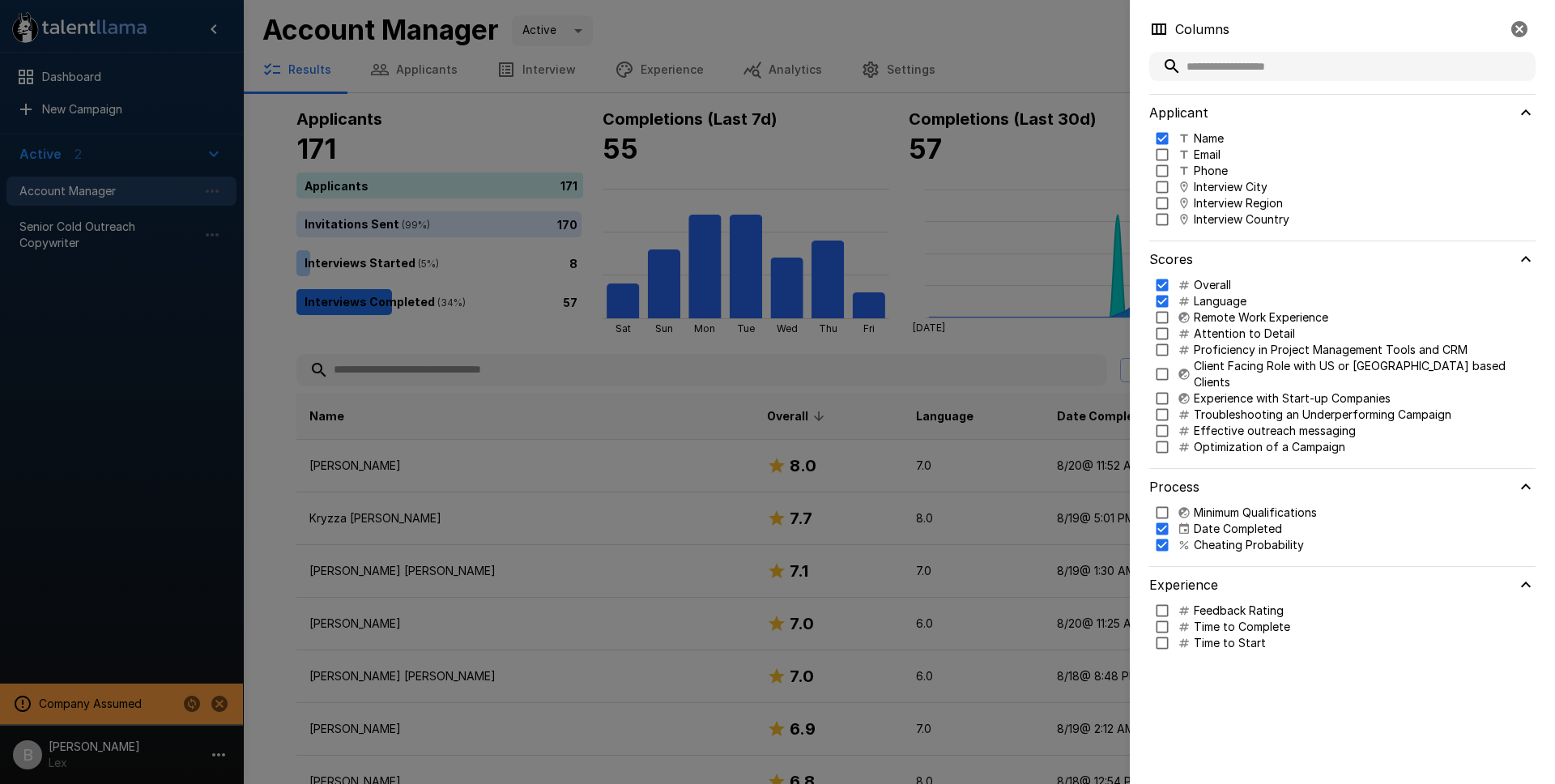
click at [1018, 179] on div at bounding box center [778, 392] width 1555 height 784
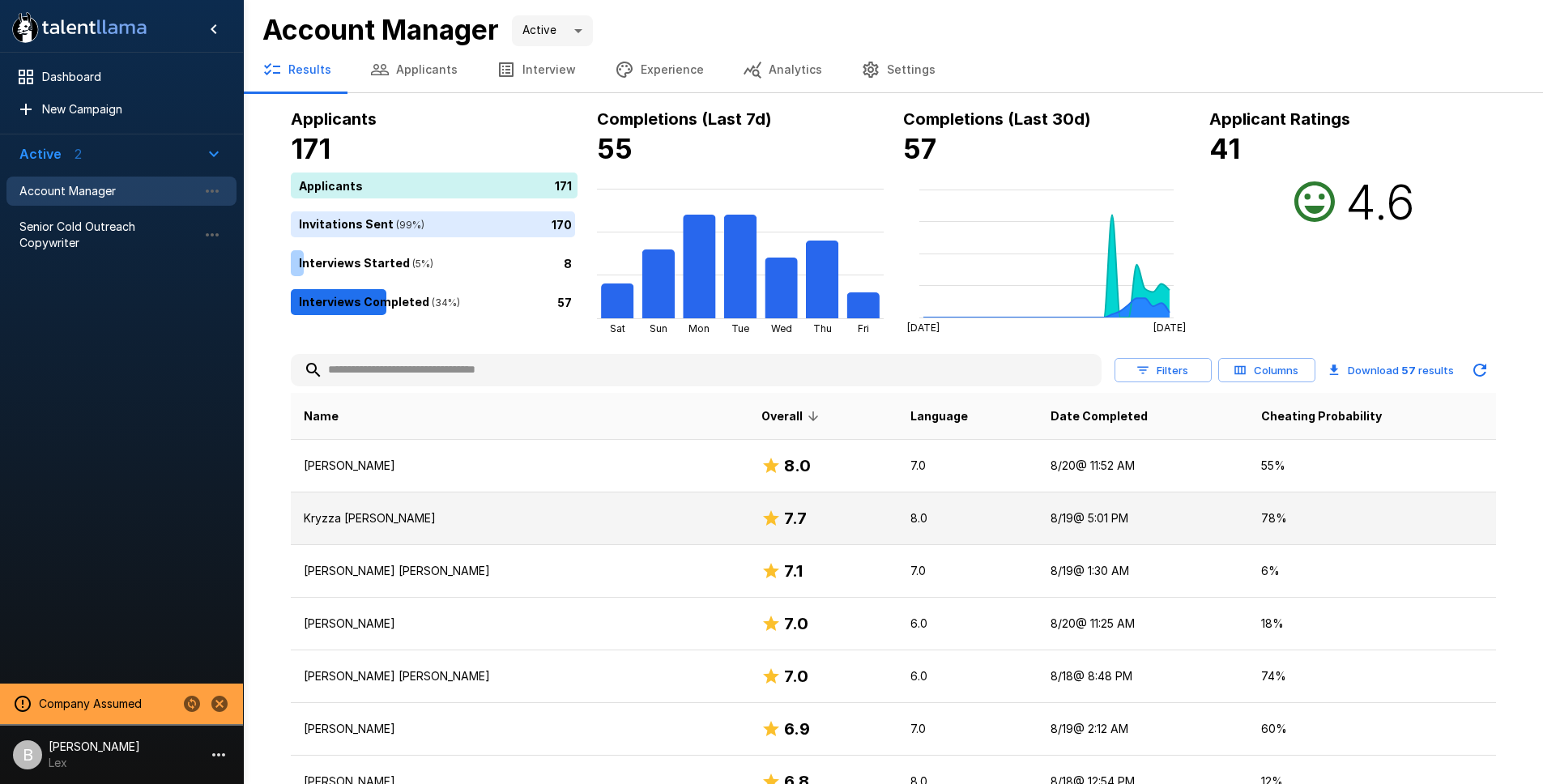
click at [399, 518] on p "Kryzza Marie Gayeta" at bounding box center [520, 518] width 432 height 16
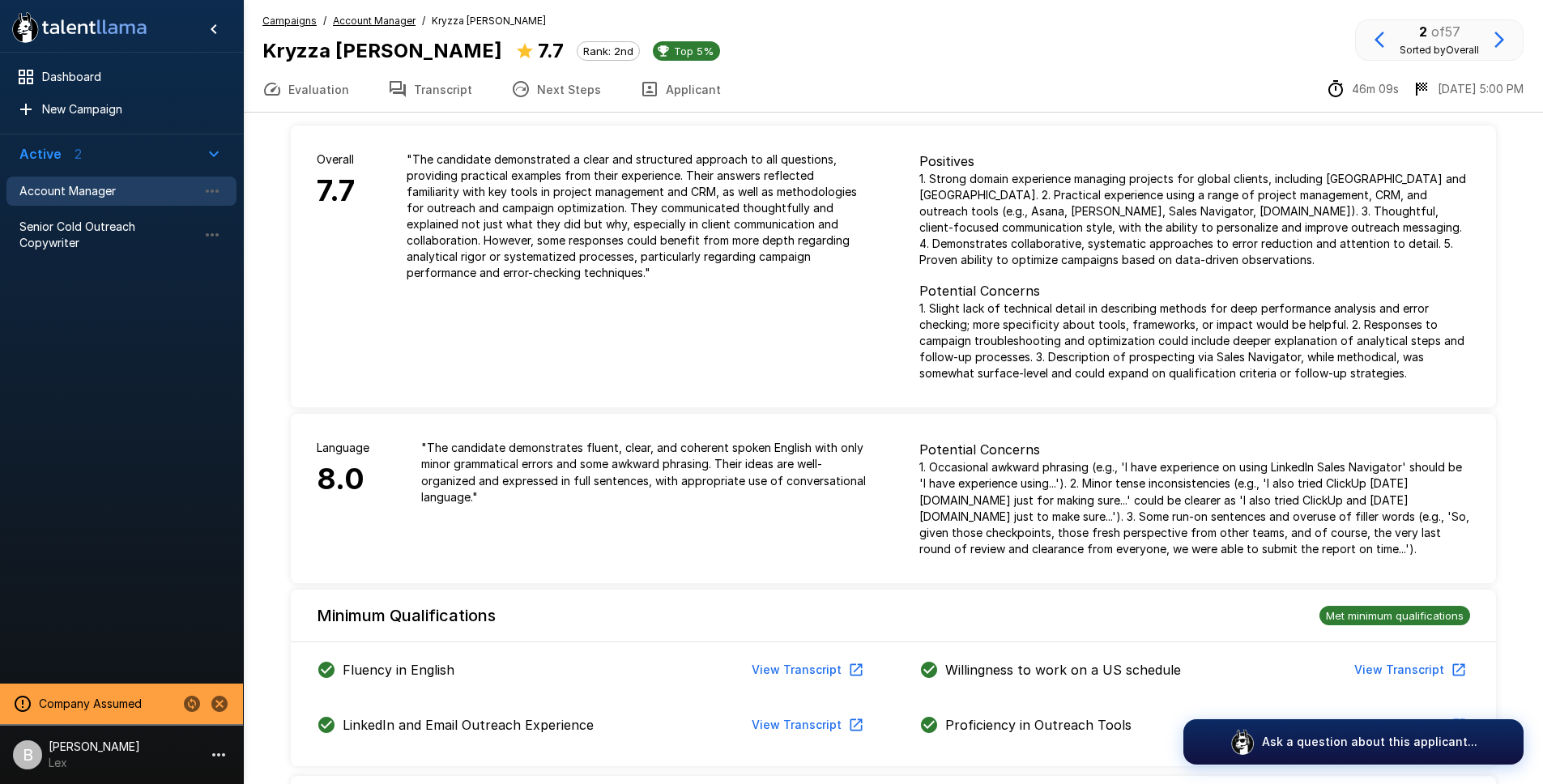
click at [451, 87] on button "Transcript" at bounding box center [430, 89] width 123 height 46
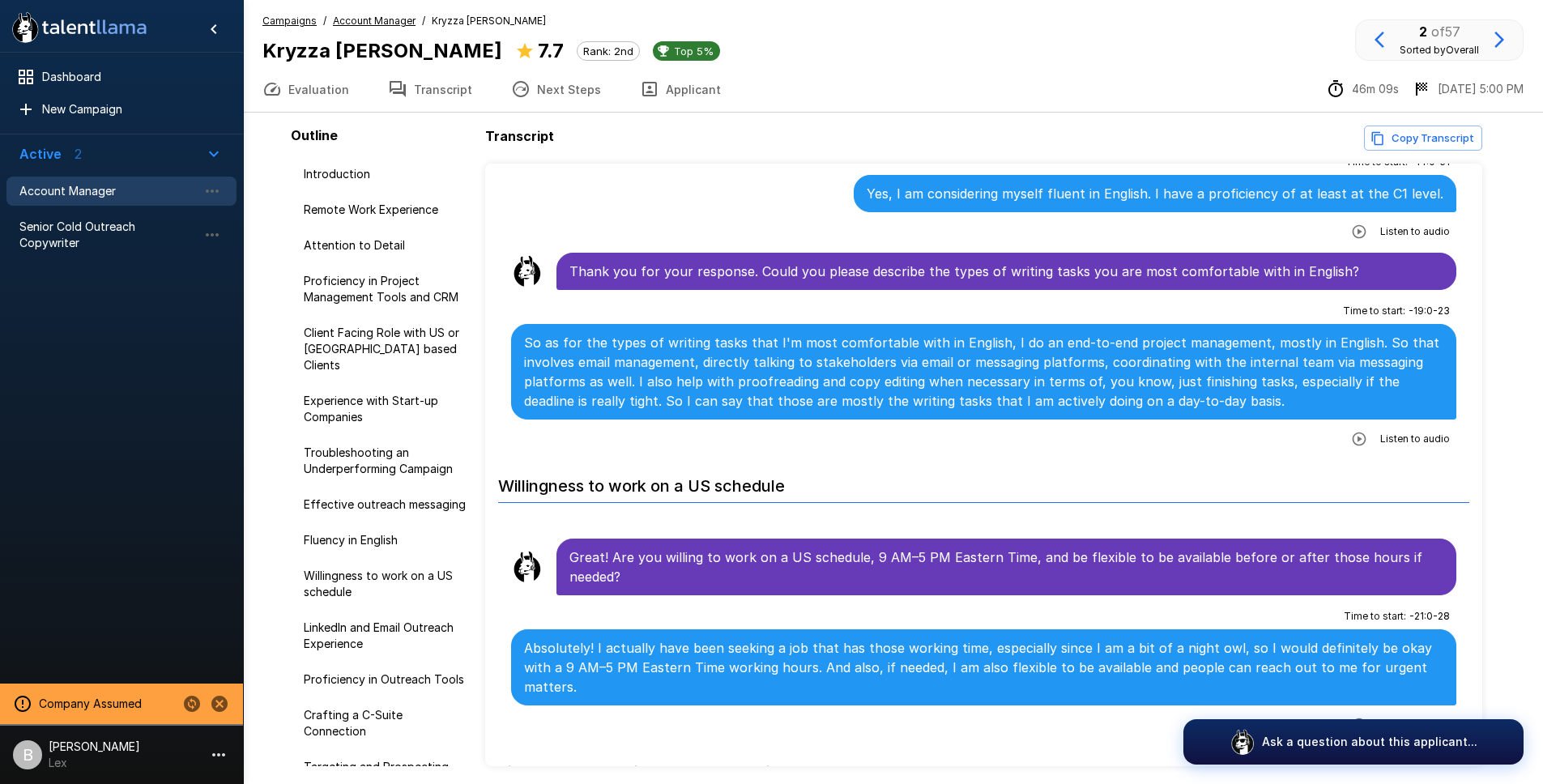
scroll to position [3434, 0]
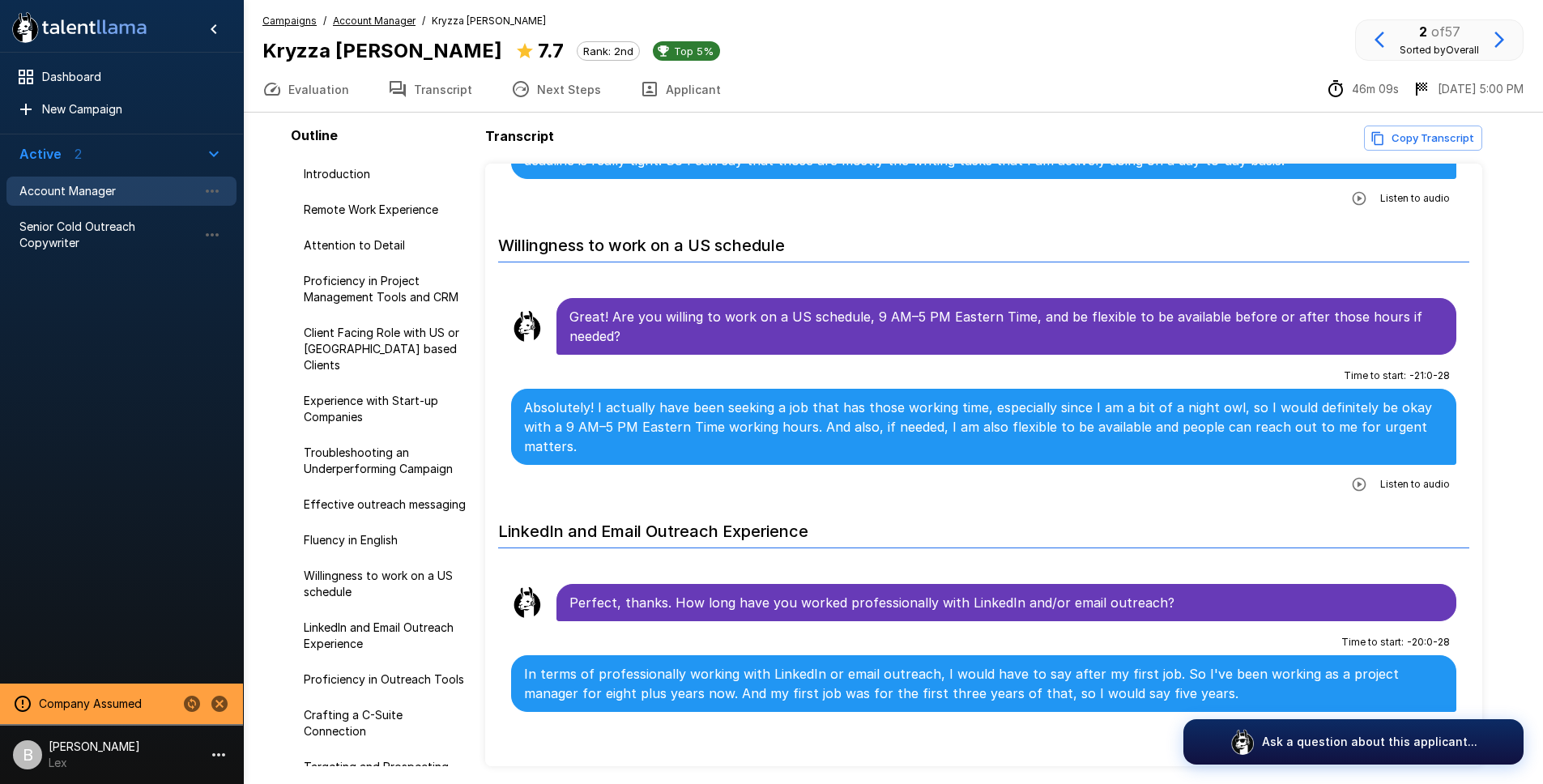
click at [443, 87] on button "Transcript" at bounding box center [430, 89] width 123 height 46
click at [360, 15] on u "Account Manager" at bounding box center [373, 20] width 82 height 12
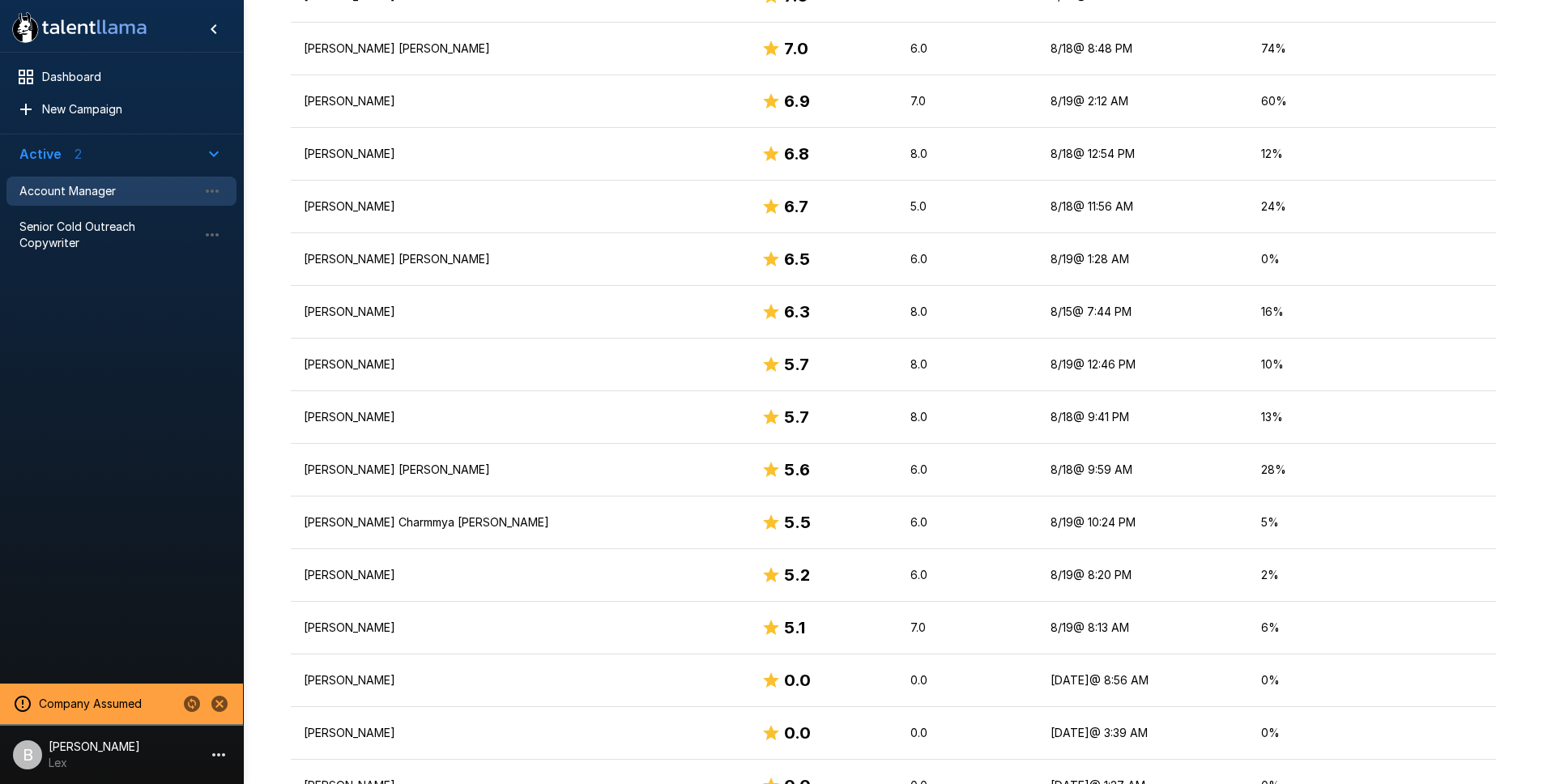
scroll to position [631, 0]
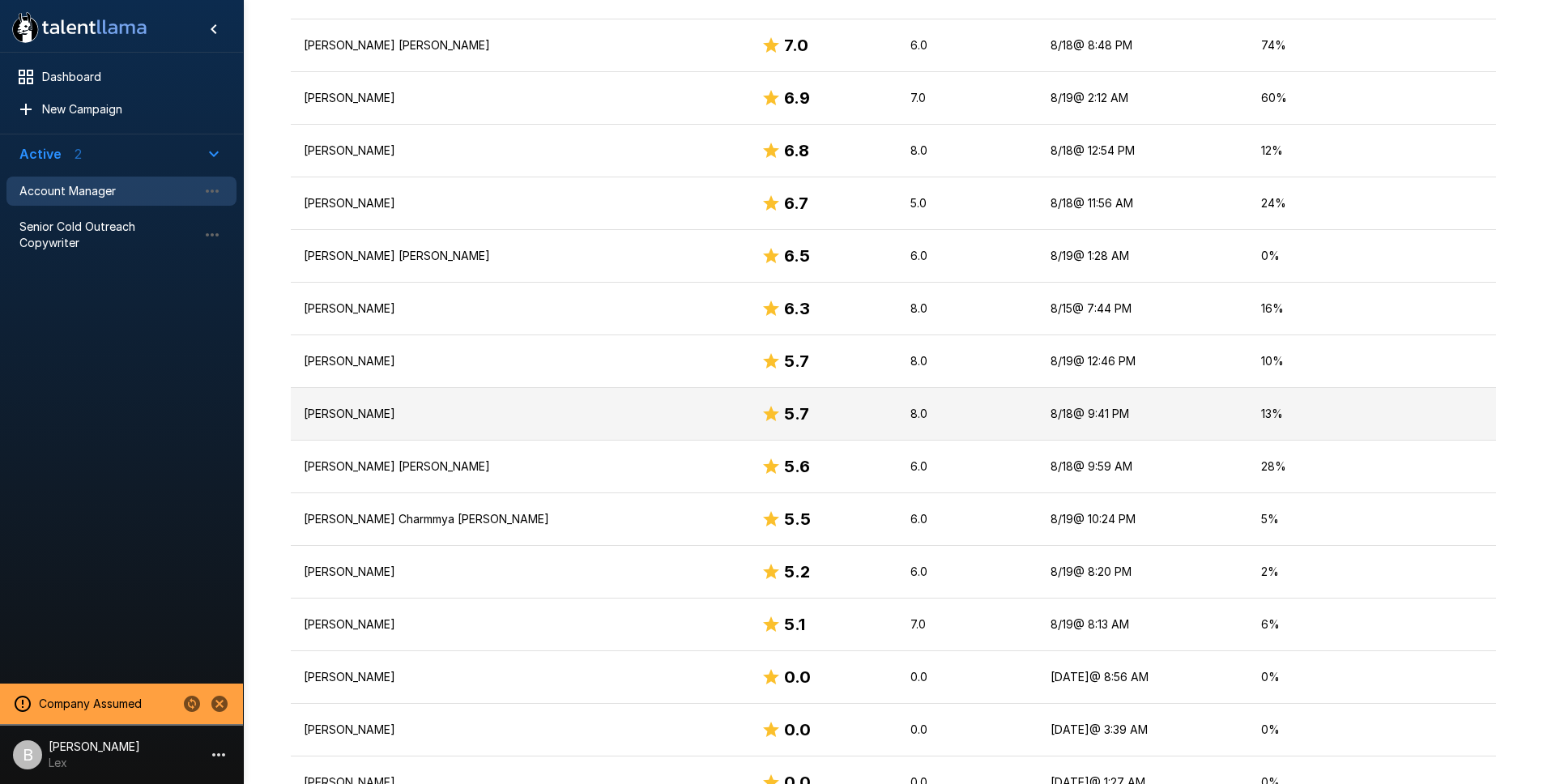
click at [417, 412] on p "John Maclang" at bounding box center [520, 414] width 432 height 16
